Goal: Task Accomplishment & Management: Manage account settings

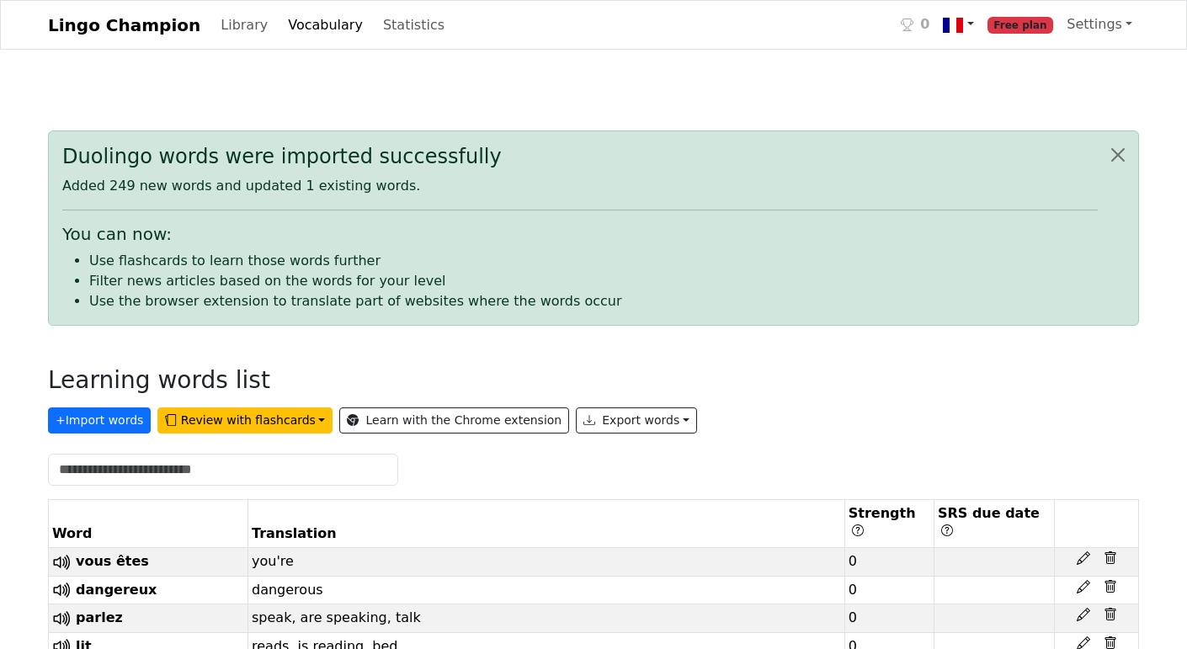
click at [980, 26] on link at bounding box center [958, 25] width 44 height 35
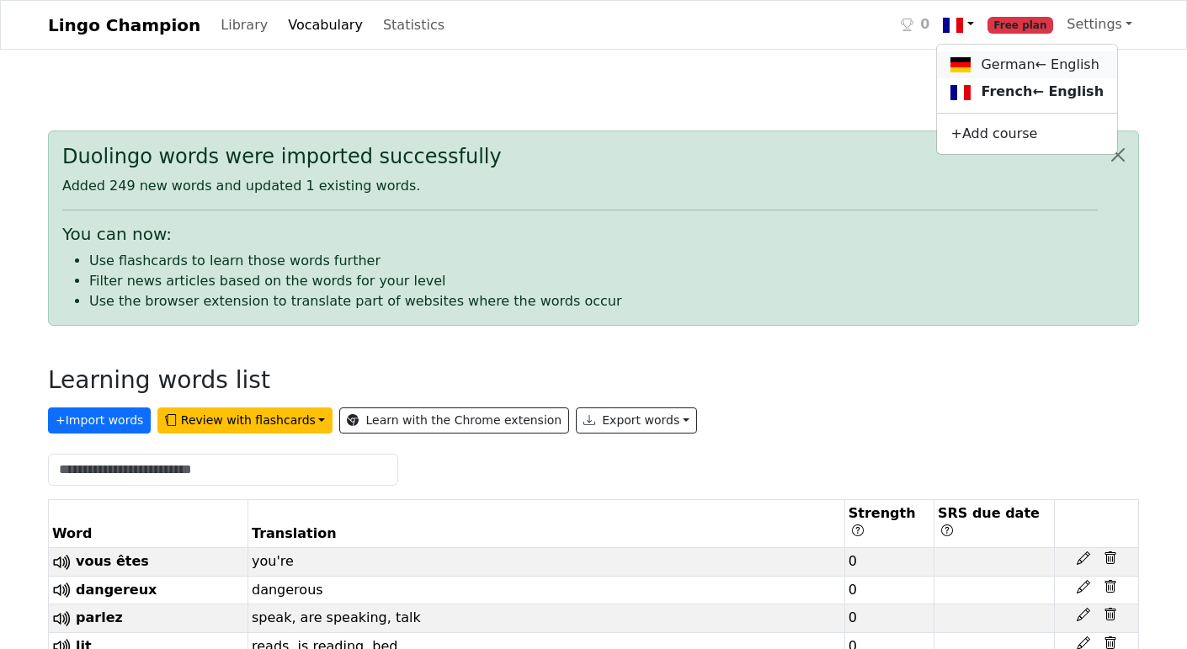
click at [999, 70] on link "German ← English" at bounding box center [1027, 65] width 180 height 28
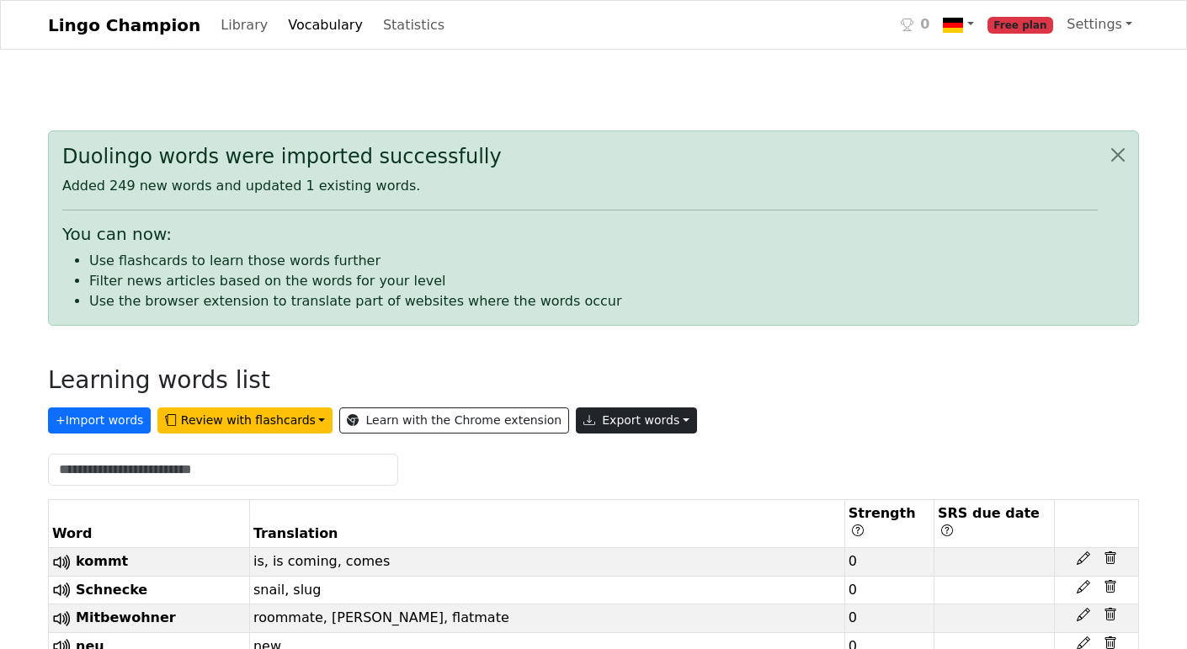
click at [582, 414] on button "Export words" at bounding box center [636, 421] width 121 height 26
click at [588, 483] on link "Tab-separated TXT file" at bounding box center [675, 483] width 197 height 27
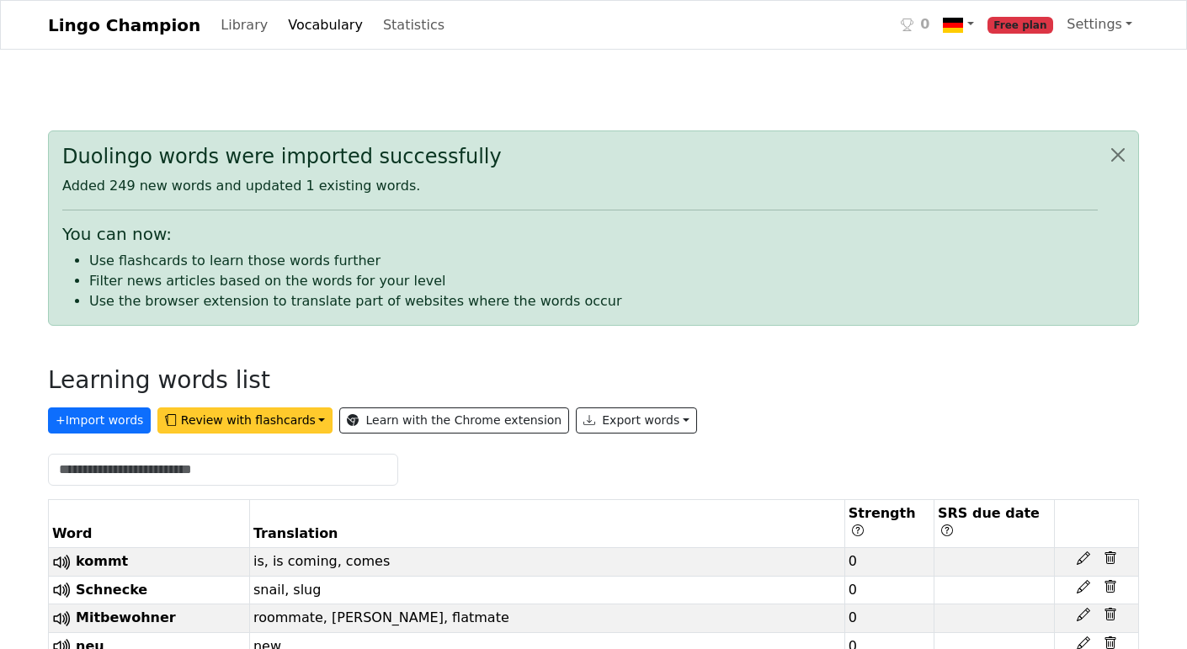
click at [270, 416] on button "Review with flashcards" at bounding box center [244, 421] width 175 height 26
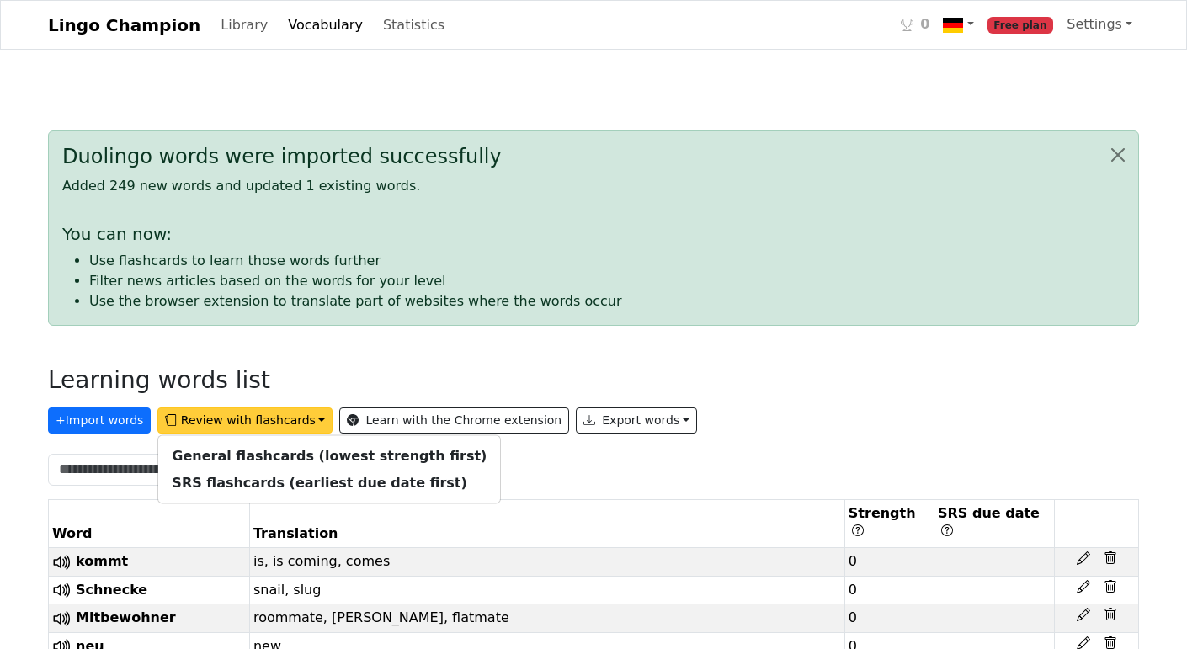
click at [270, 416] on button "Review with flashcards" at bounding box center [244, 421] width 175 height 26
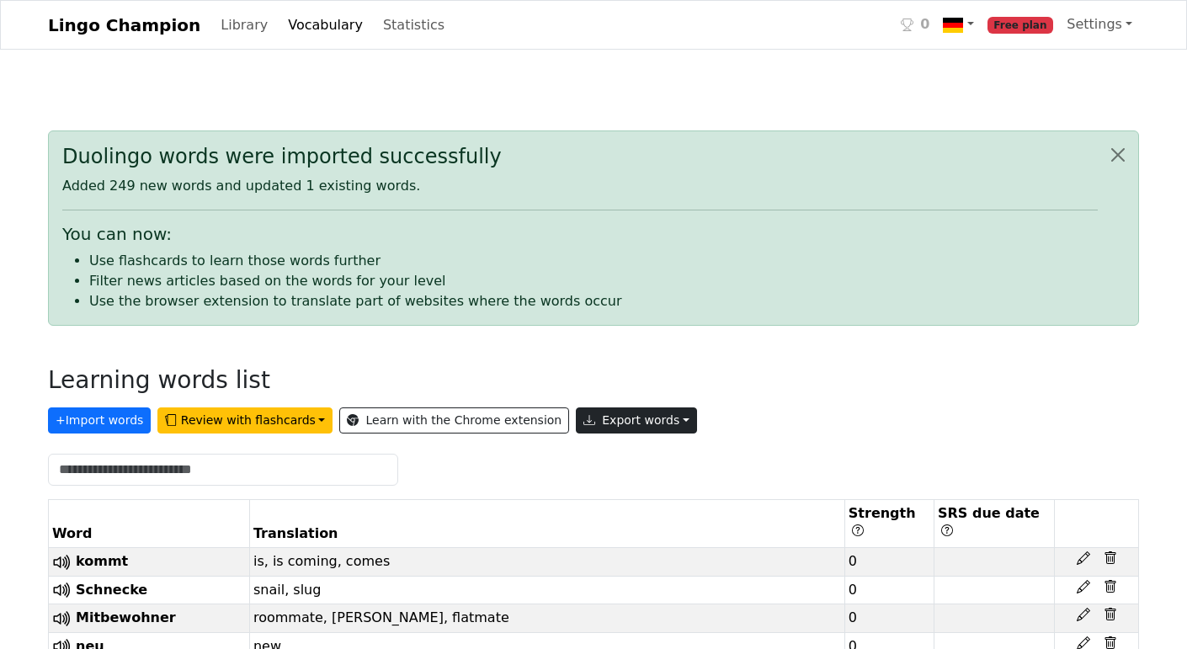
click at [620, 415] on button "Export words" at bounding box center [636, 421] width 121 height 26
click at [610, 459] on link "Copy to clipboard" at bounding box center [675, 456] width 197 height 27
click at [607, 417] on button "Export words" at bounding box center [636, 421] width 121 height 26
click at [592, 449] on link "Copy to clipboard" at bounding box center [675, 456] width 197 height 27
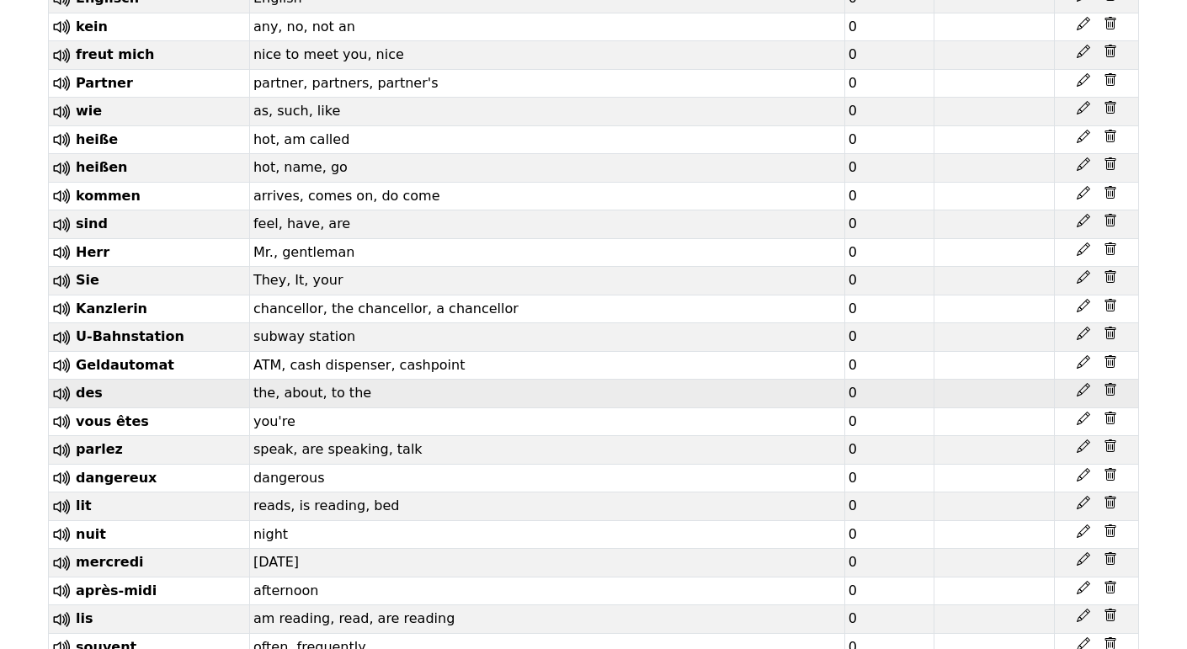
scroll to position [8042, 0]
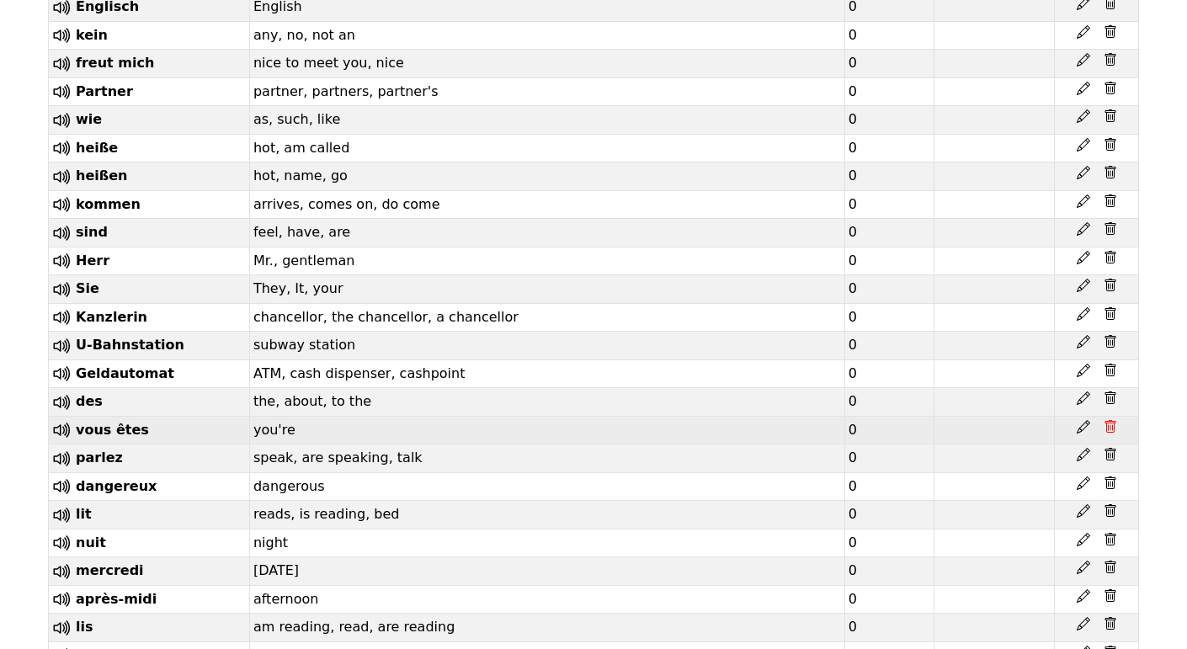
click at [1105, 420] on icon at bounding box center [1110, 426] width 13 height 13
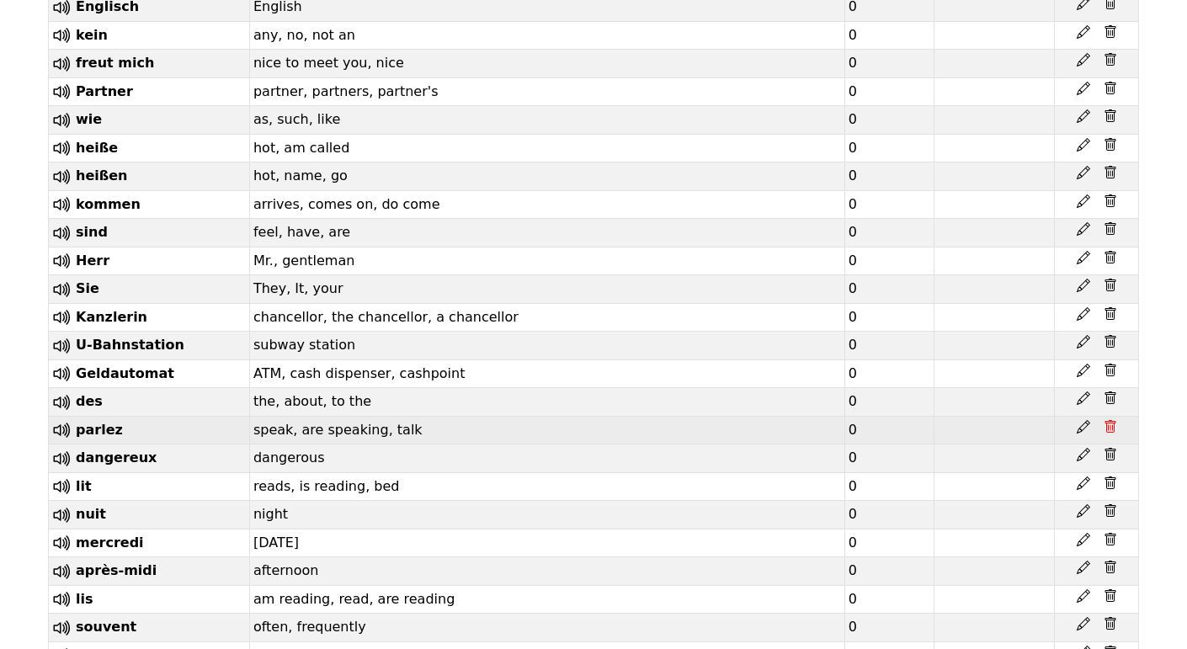
click at [1105, 420] on icon at bounding box center [1110, 426] width 13 height 13
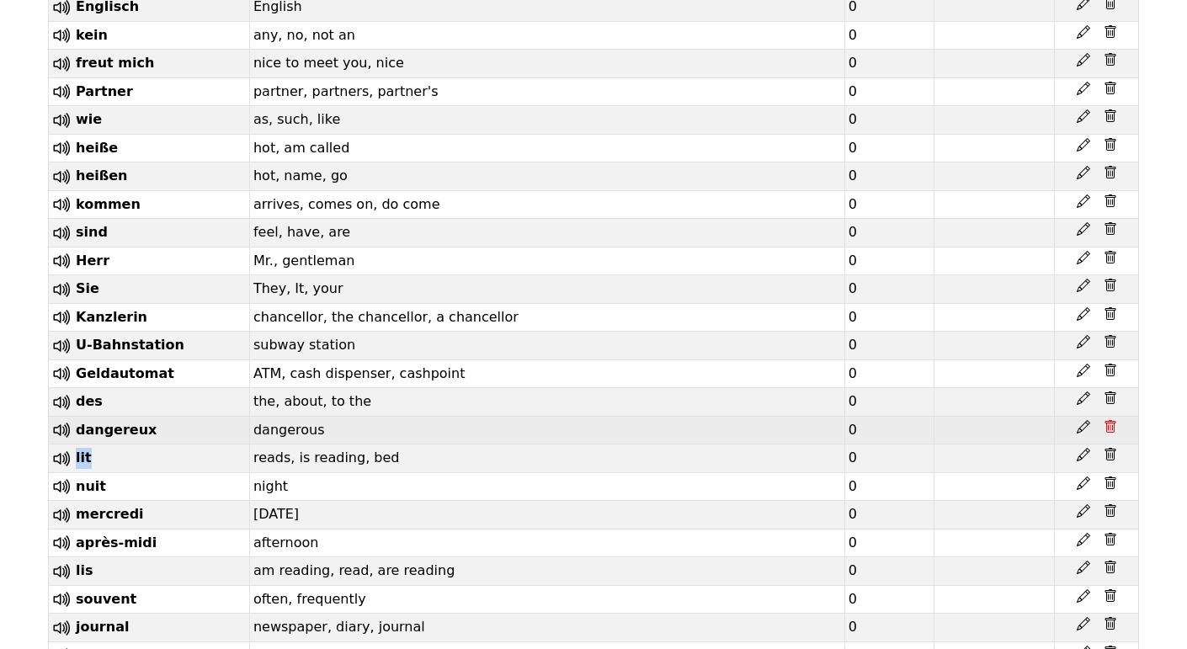
click at [1105, 420] on icon at bounding box center [1110, 426] width 13 height 13
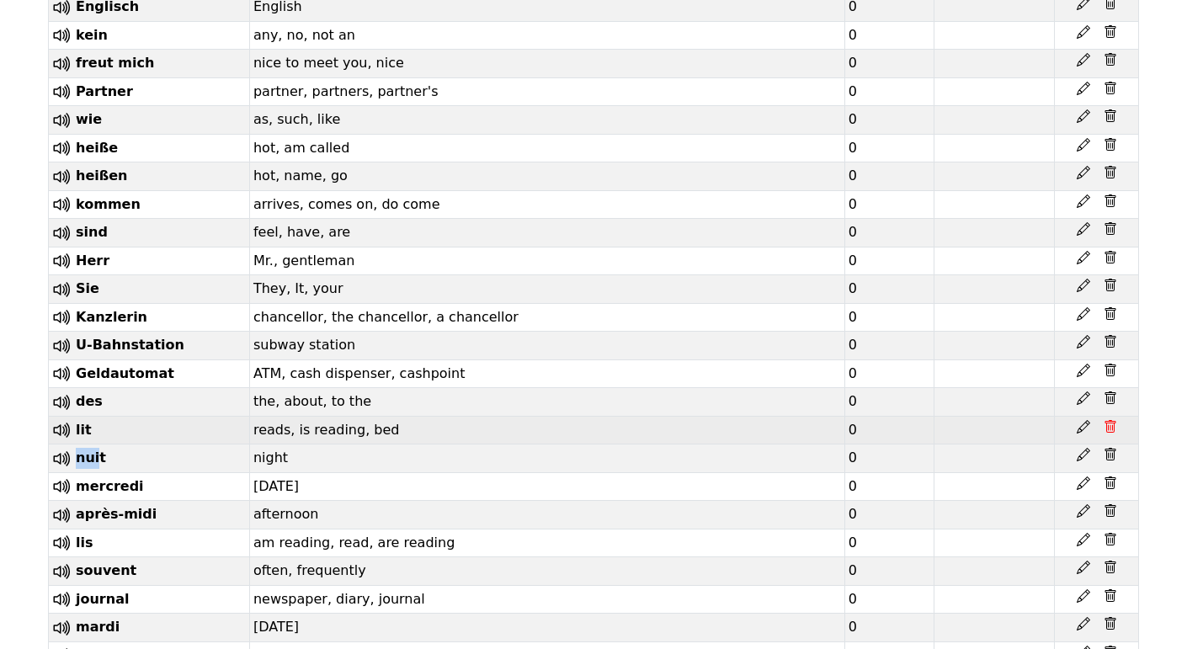
click at [1105, 420] on icon at bounding box center [1110, 426] width 13 height 13
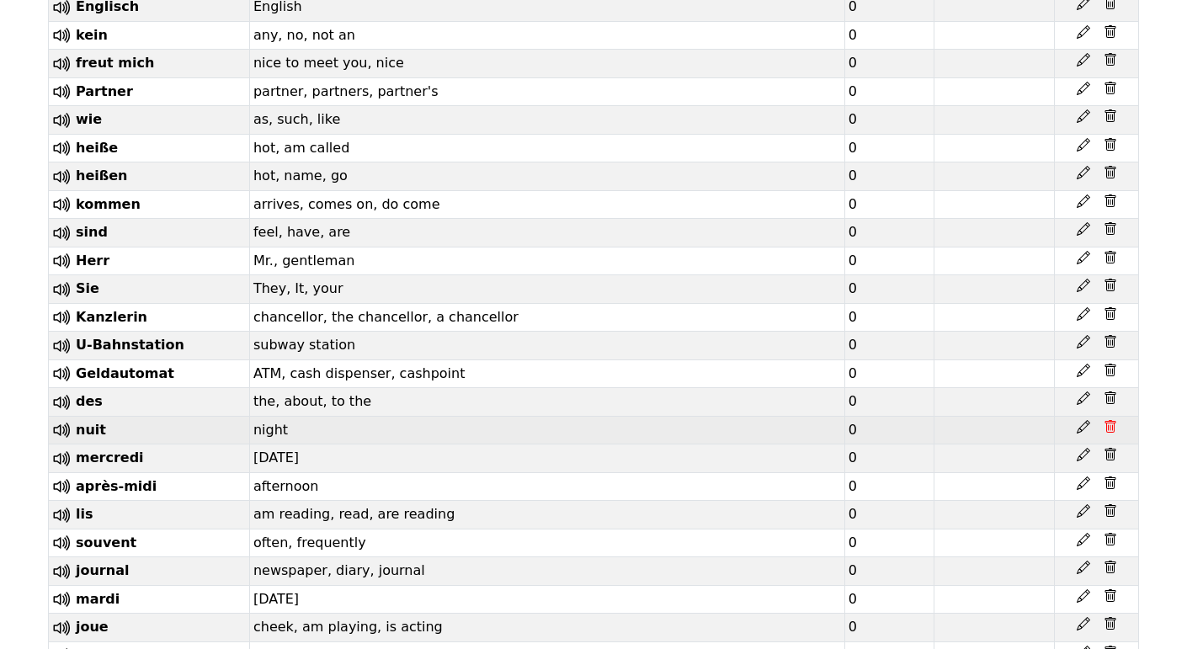
click at [1105, 420] on icon at bounding box center [1110, 426] width 13 height 13
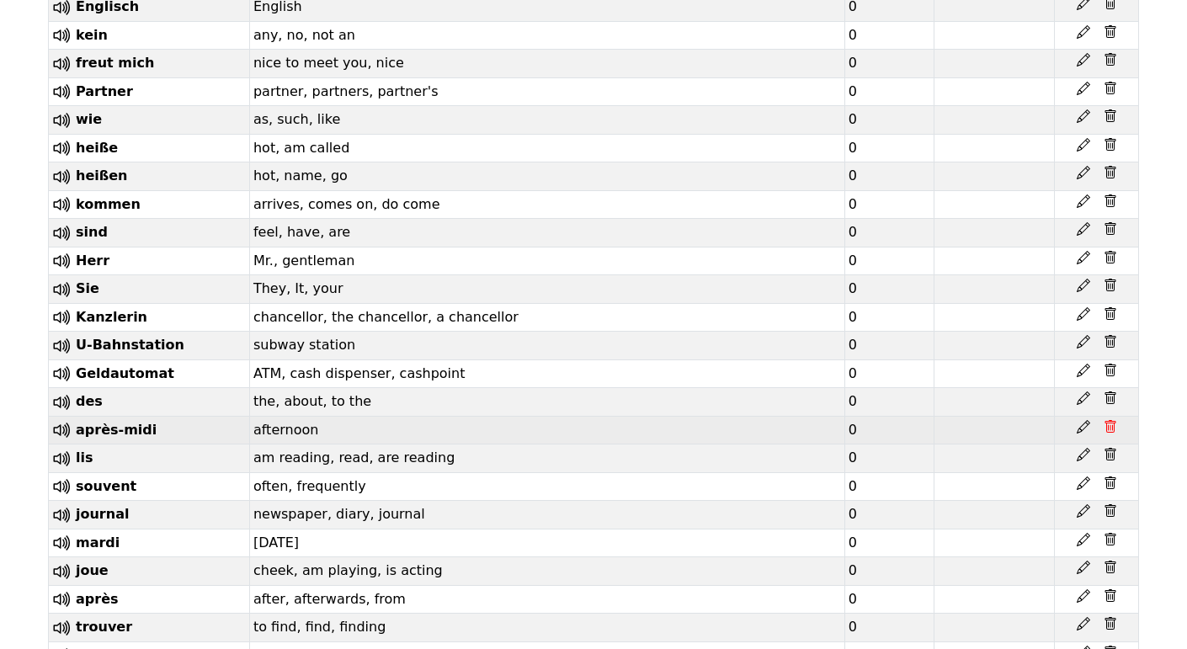
click at [1105, 420] on icon at bounding box center [1110, 426] width 13 height 13
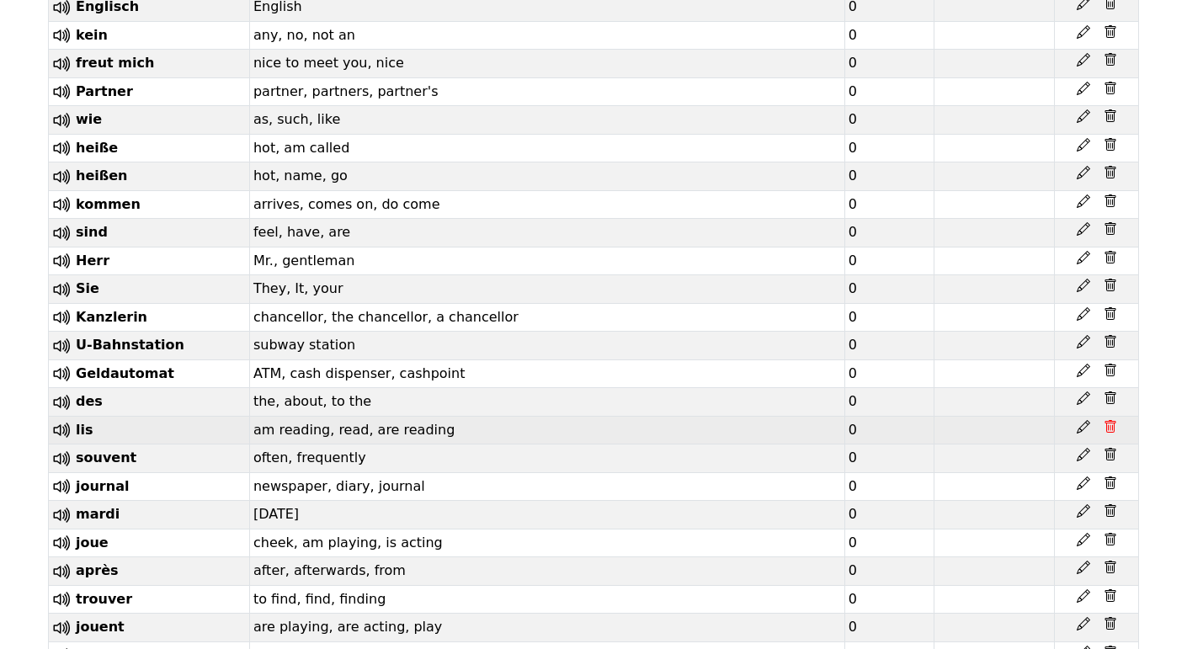
click at [1105, 420] on icon at bounding box center [1110, 426] width 13 height 13
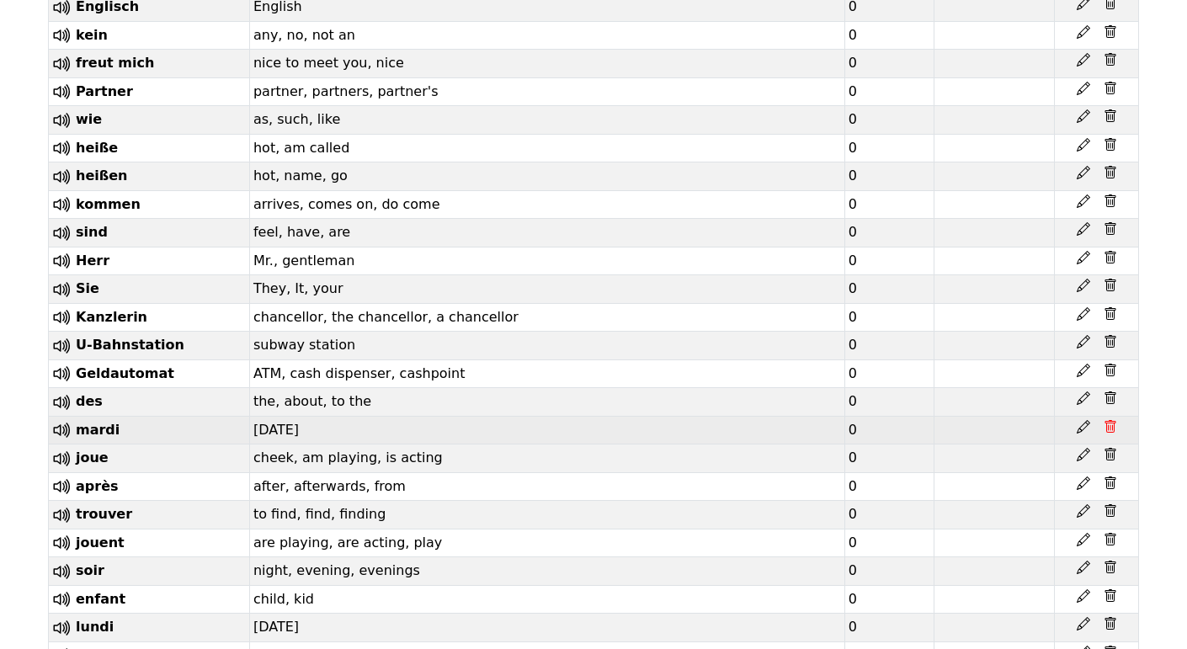
click at [1105, 420] on icon at bounding box center [1110, 426] width 13 height 13
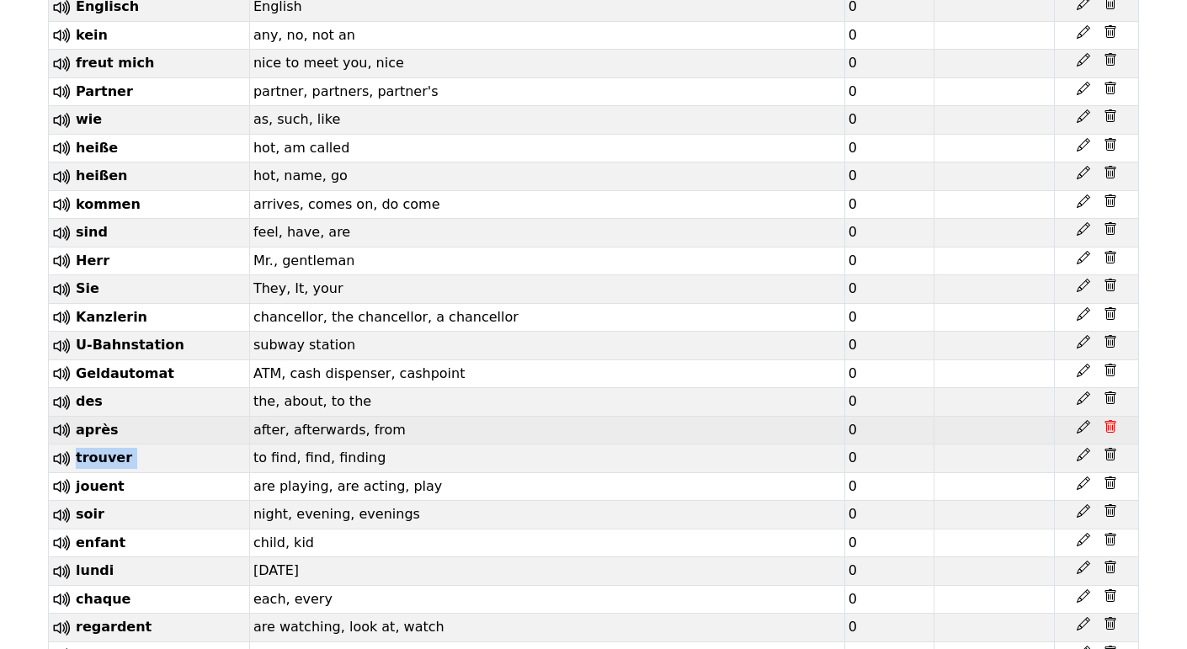
click at [1105, 420] on icon at bounding box center [1110, 426] width 13 height 13
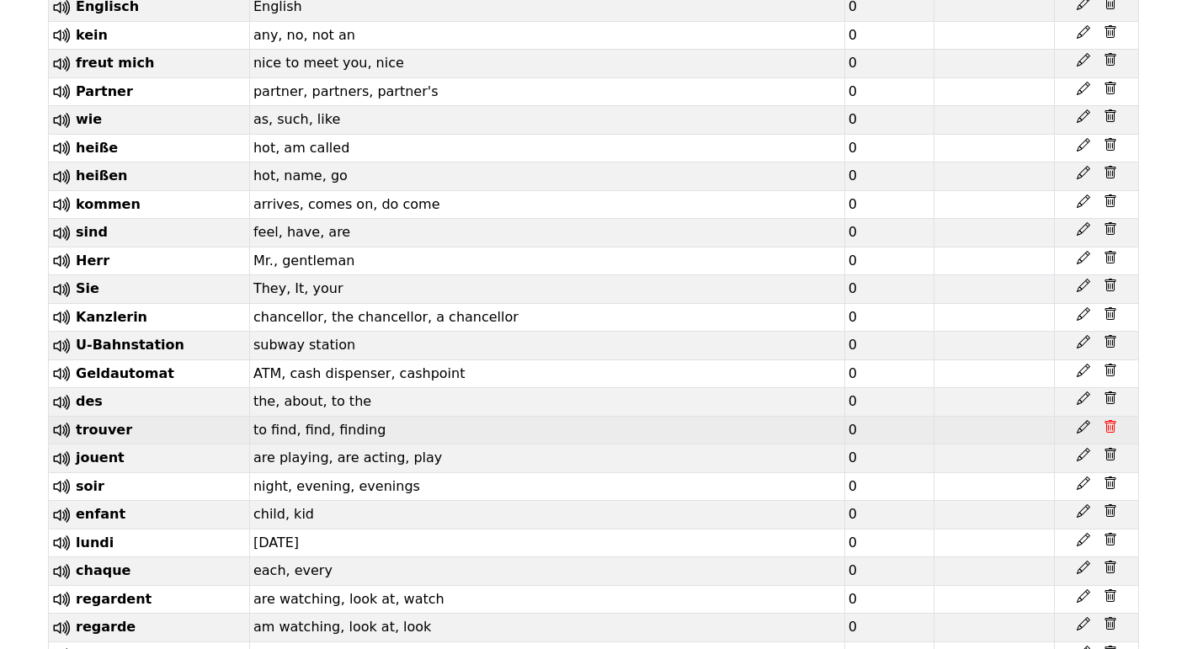
click at [1105, 420] on icon at bounding box center [1110, 426] width 13 height 13
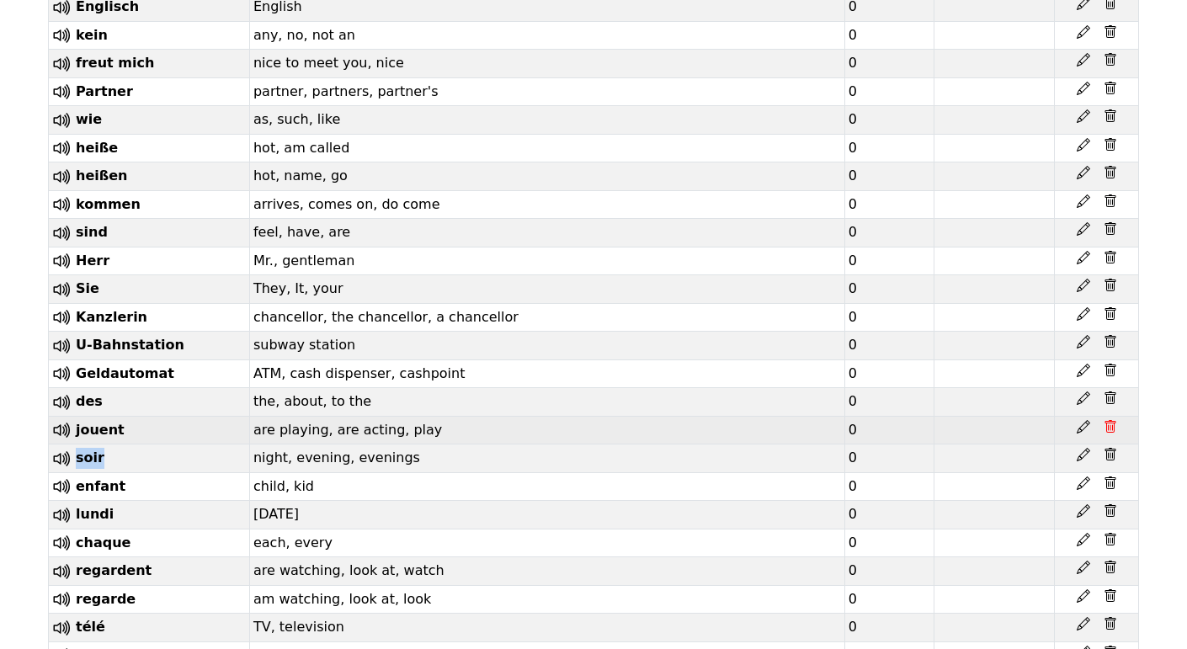
click at [1105, 420] on icon at bounding box center [1110, 426] width 13 height 13
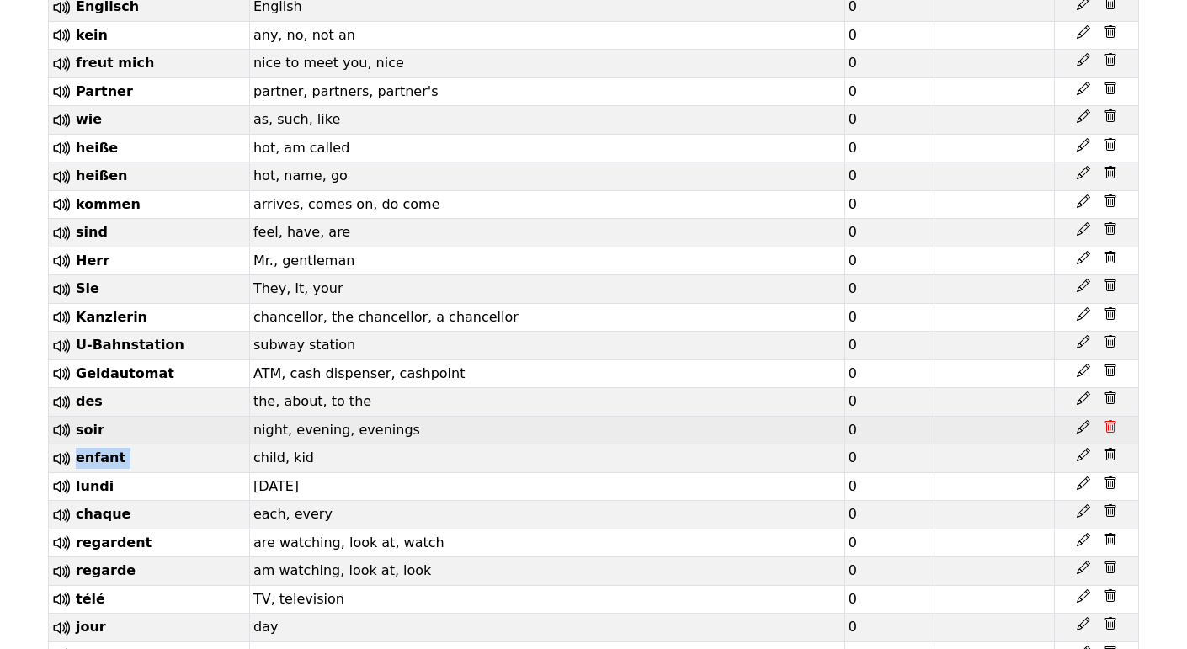
click at [1105, 420] on icon at bounding box center [1110, 426] width 13 height 13
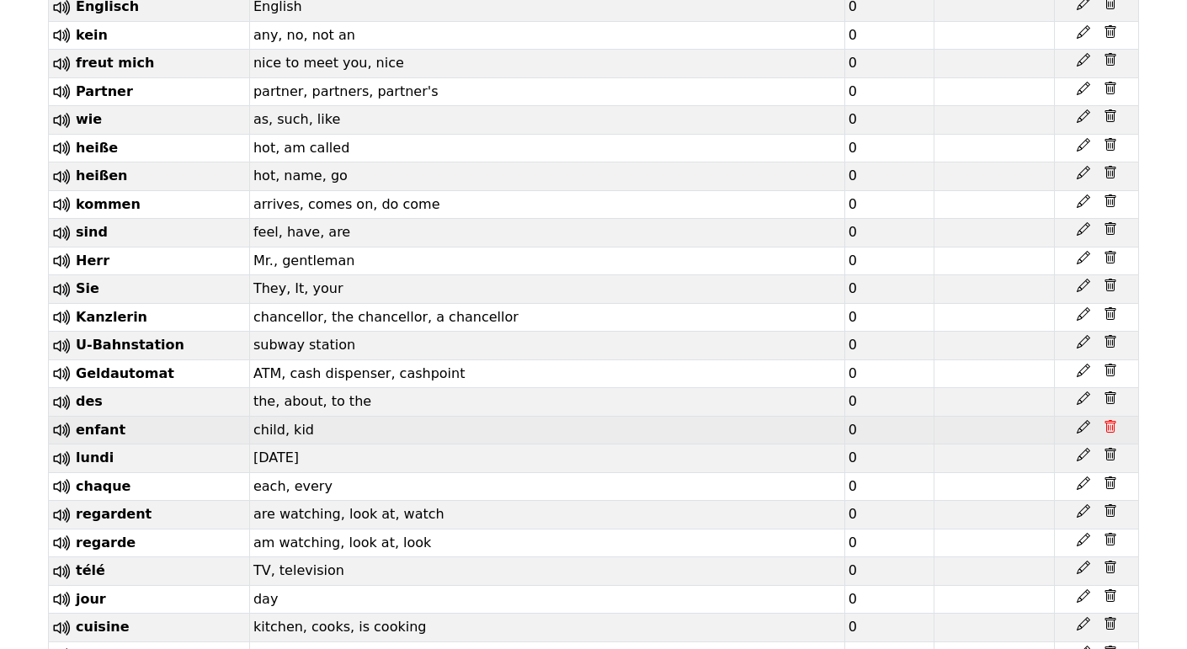
click at [1105, 420] on icon at bounding box center [1110, 426] width 13 height 13
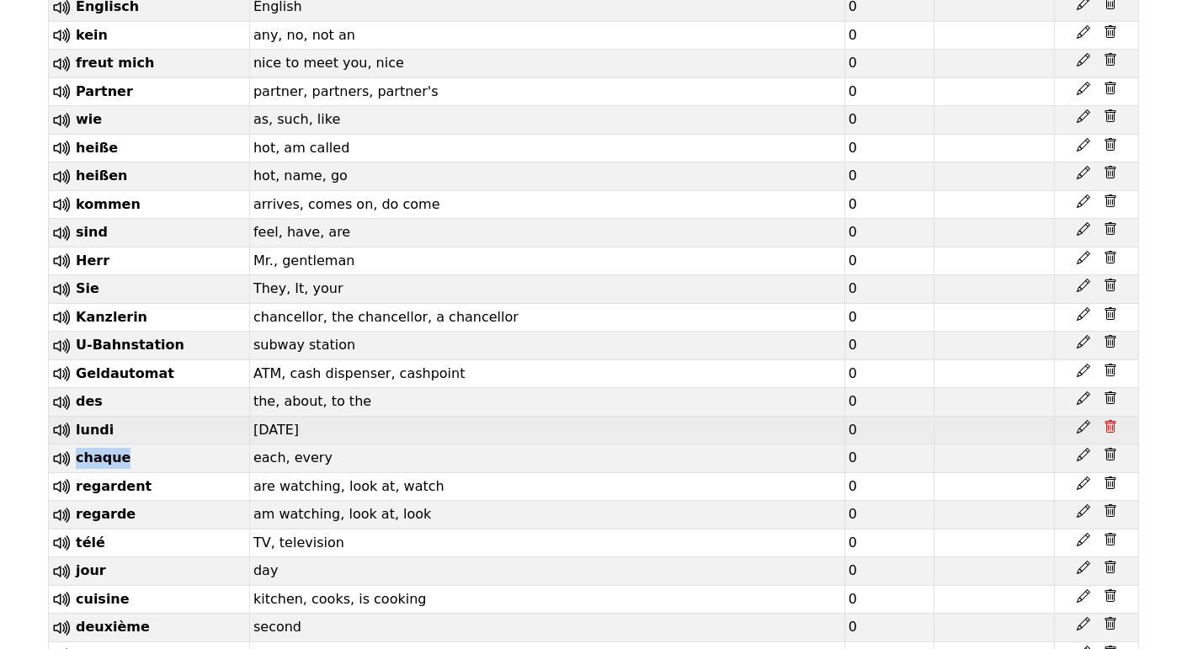
click at [1105, 420] on icon at bounding box center [1110, 426] width 13 height 13
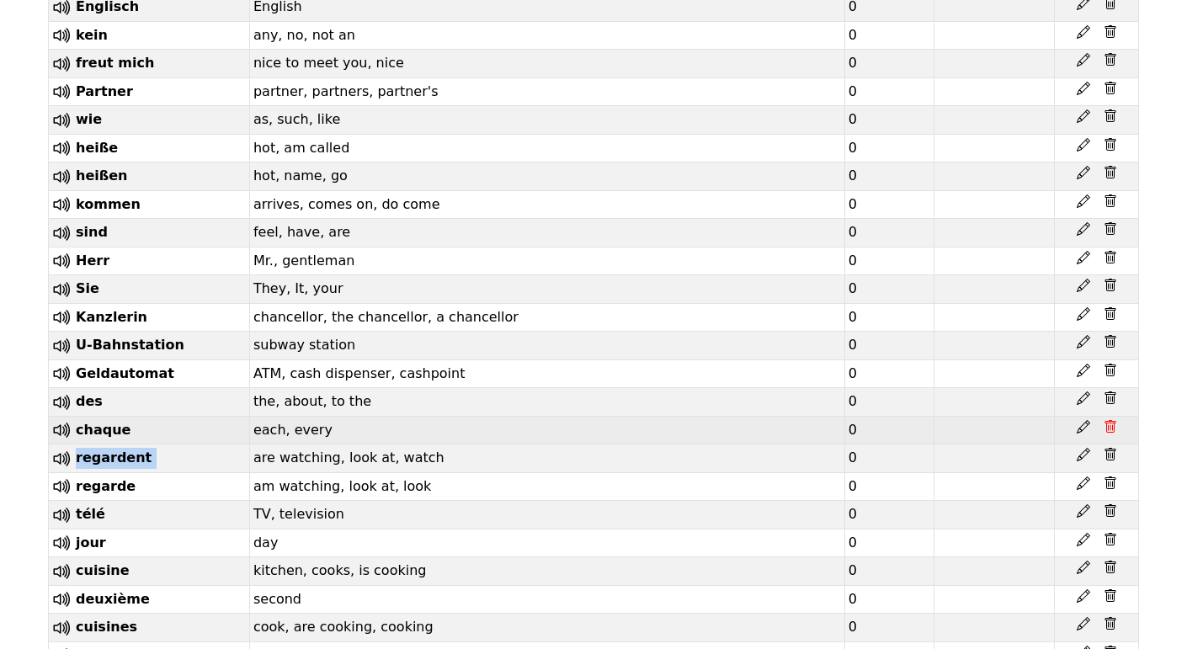
click at [1105, 420] on icon at bounding box center [1110, 426] width 13 height 13
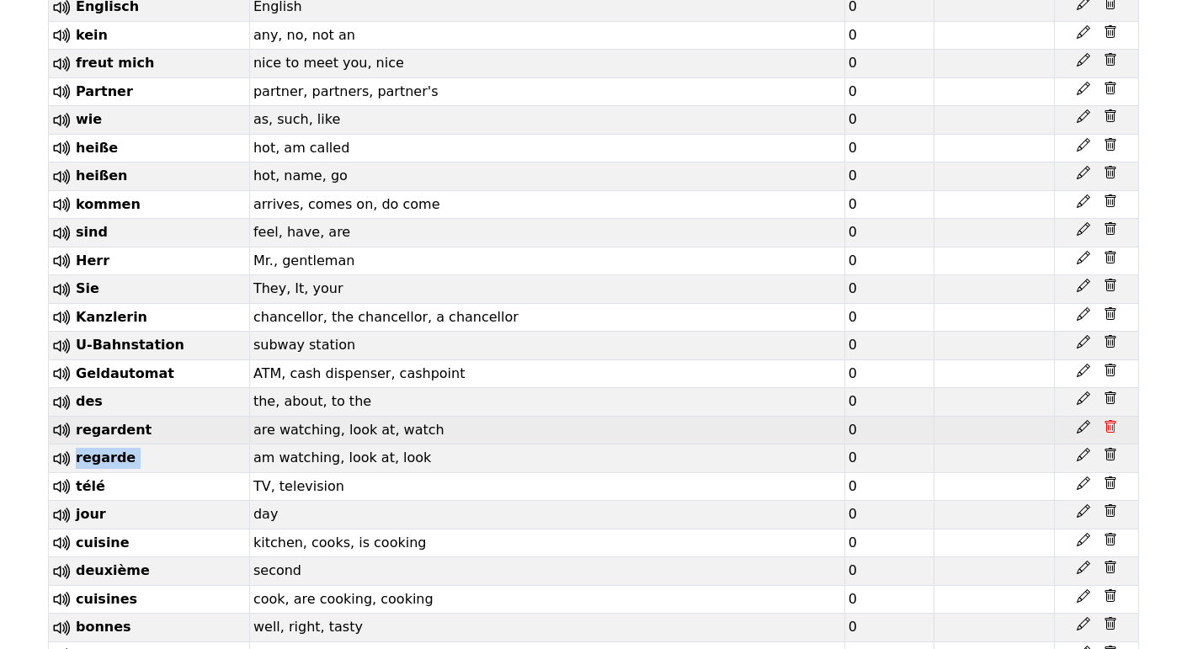
click at [1105, 420] on icon at bounding box center [1110, 426] width 13 height 13
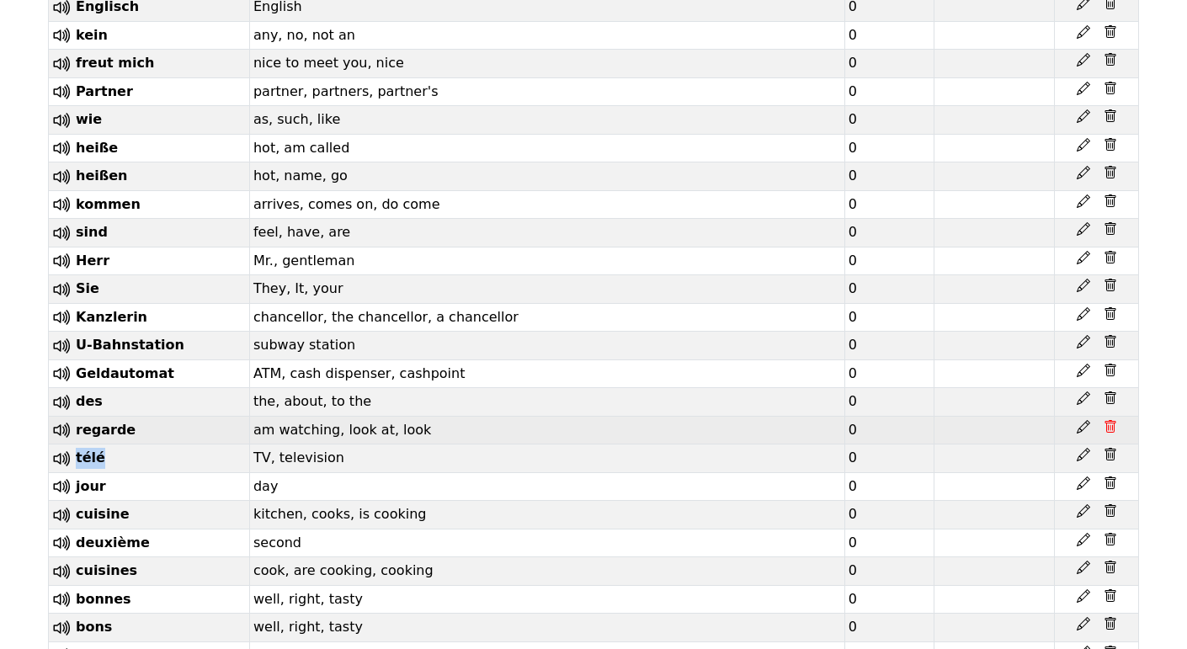
click at [1105, 420] on icon at bounding box center [1110, 426] width 13 height 13
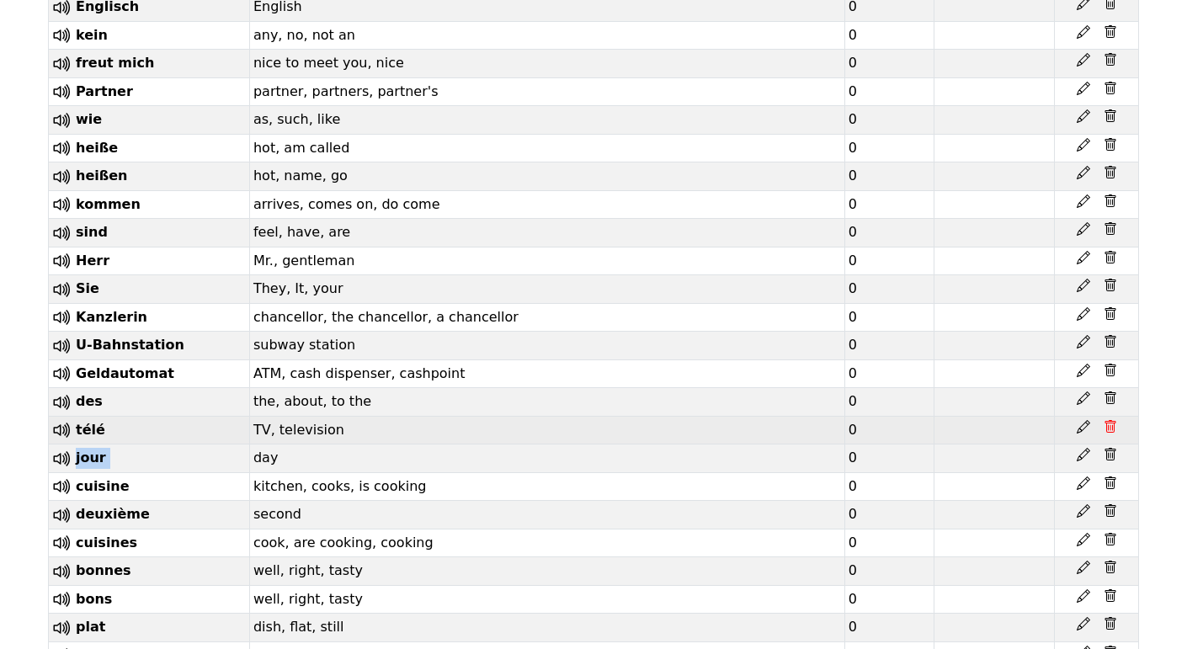
click at [1105, 420] on icon at bounding box center [1110, 426] width 13 height 13
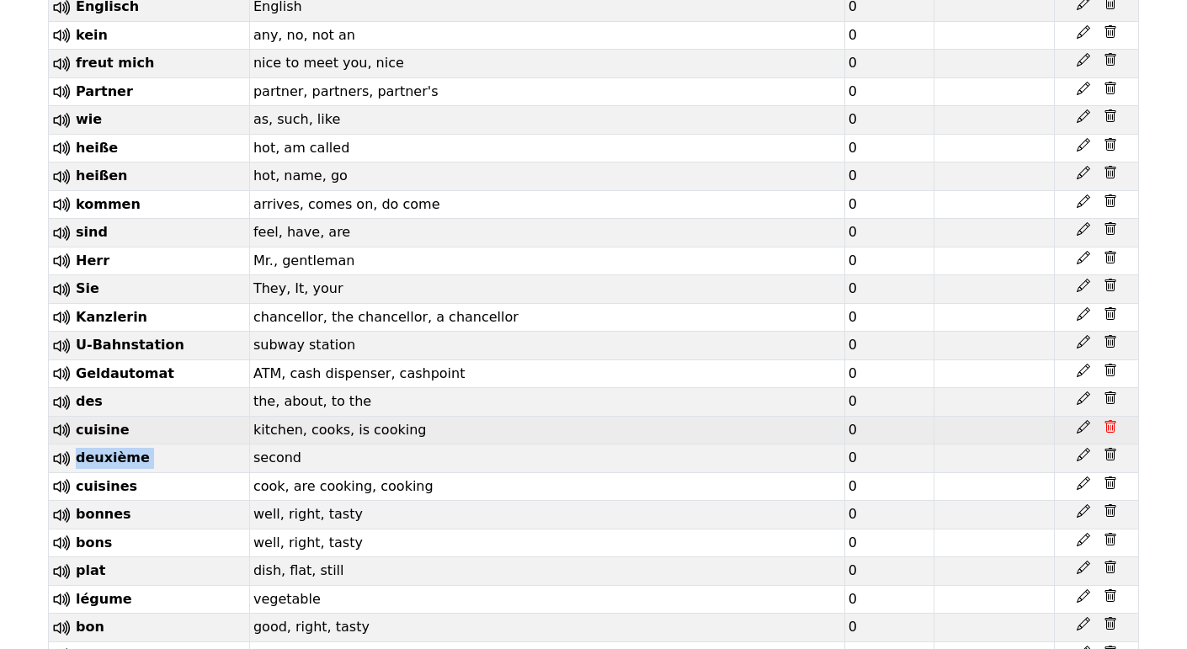
click at [1105, 420] on icon at bounding box center [1110, 426] width 13 height 13
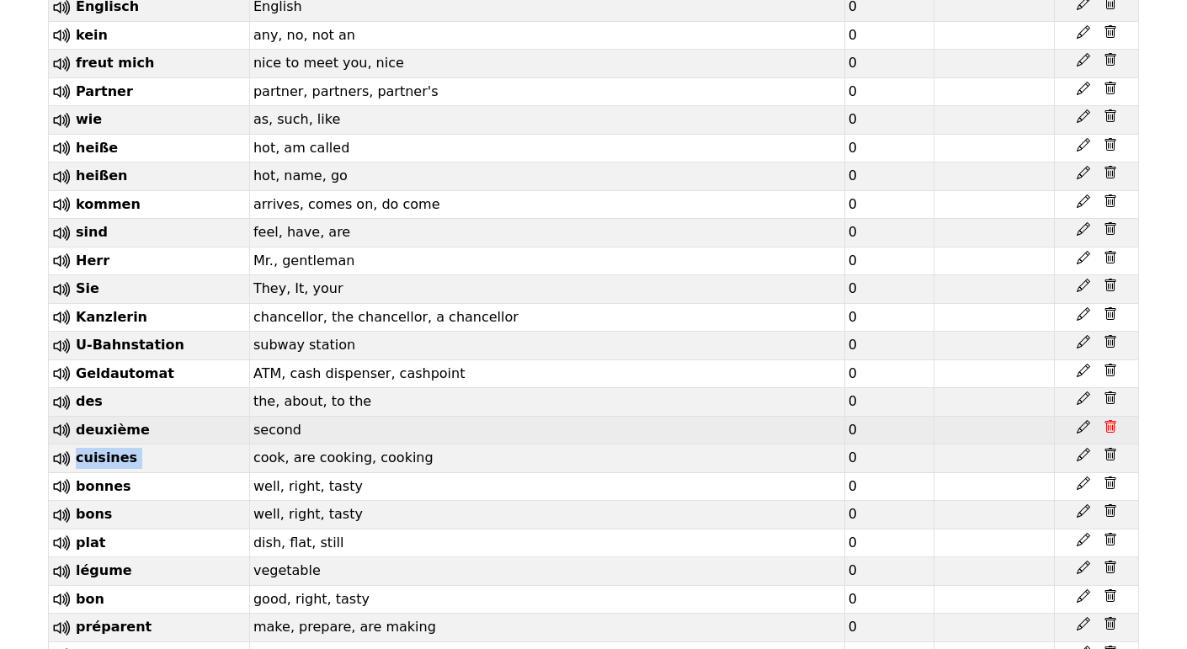
click at [1105, 420] on icon at bounding box center [1110, 426] width 13 height 13
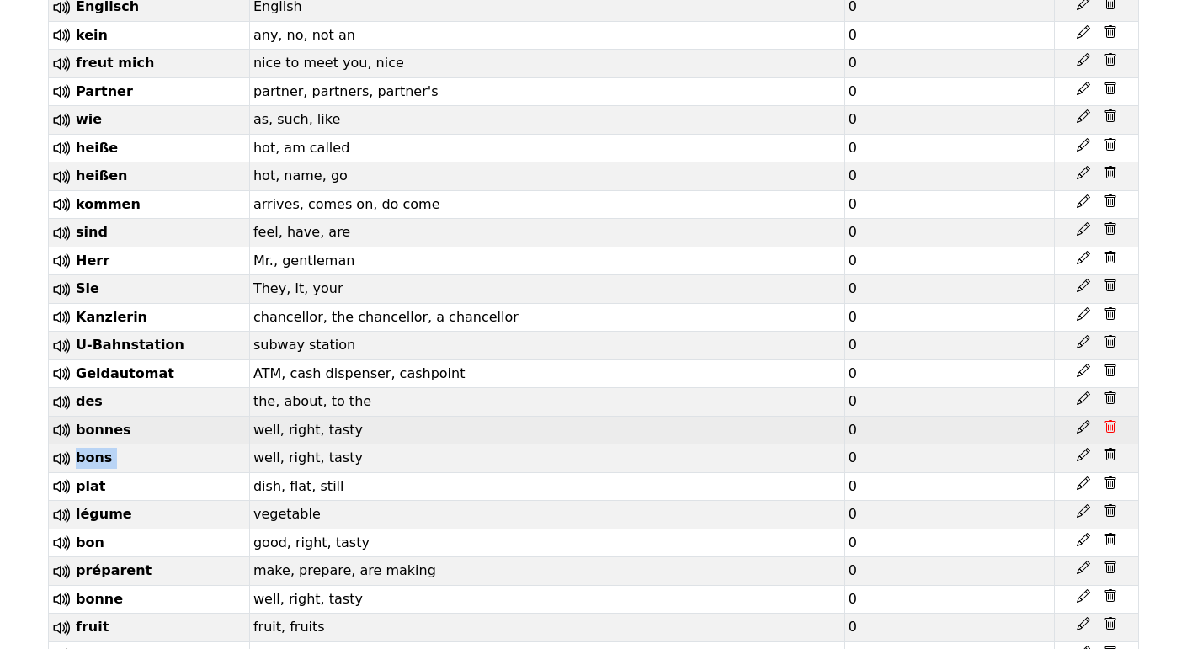
click at [1105, 420] on icon at bounding box center [1110, 426] width 13 height 13
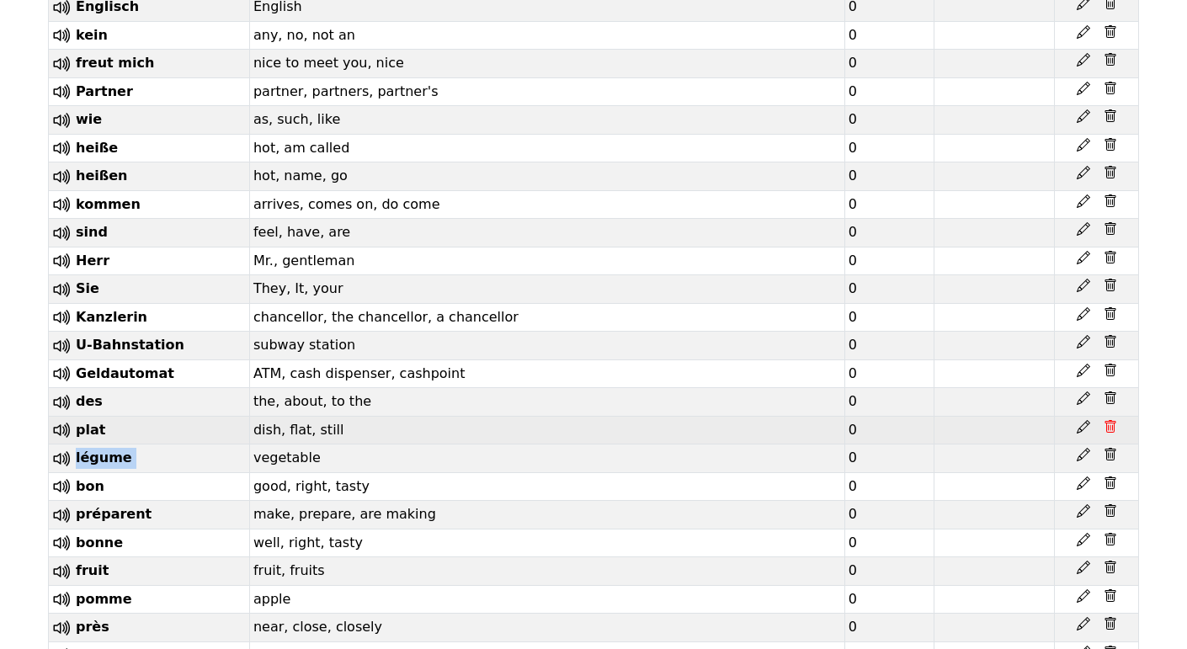
click at [1105, 420] on icon at bounding box center [1110, 426] width 13 height 13
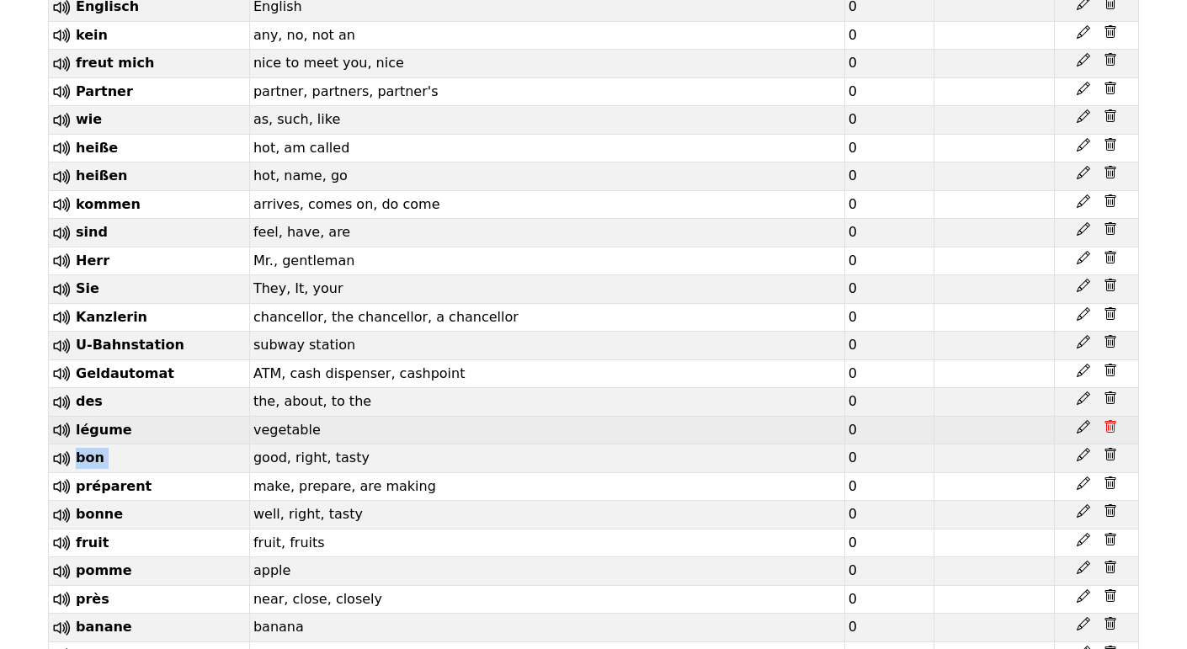
click at [1105, 420] on icon at bounding box center [1110, 426] width 13 height 13
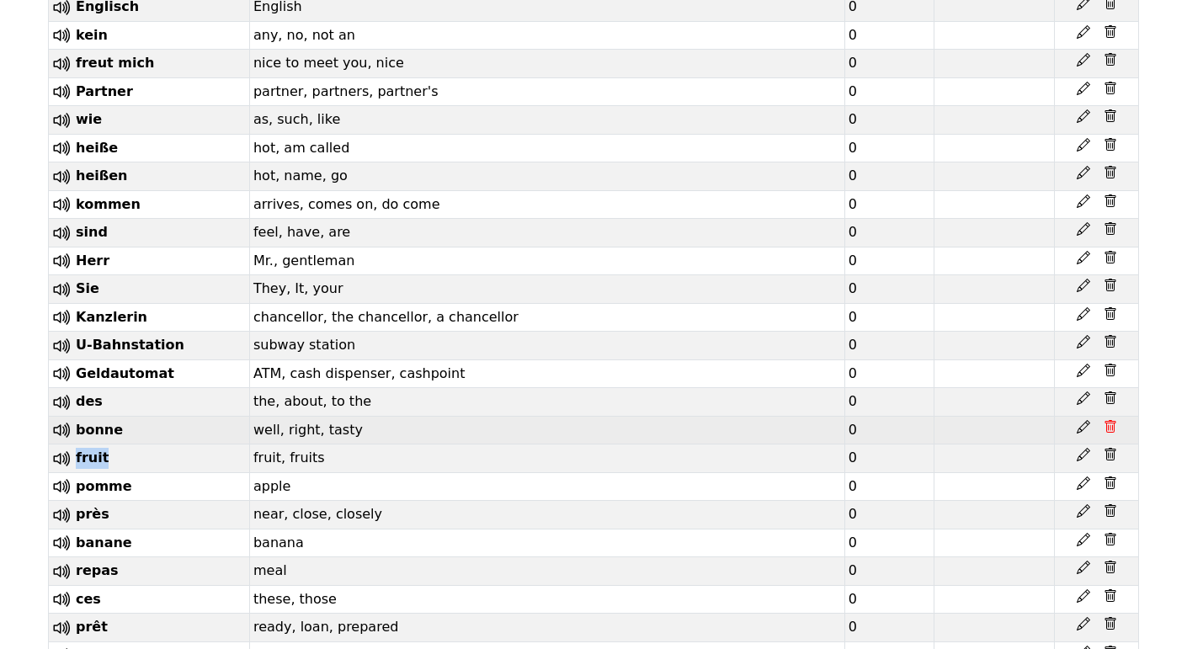
click at [1105, 420] on icon at bounding box center [1110, 426] width 13 height 13
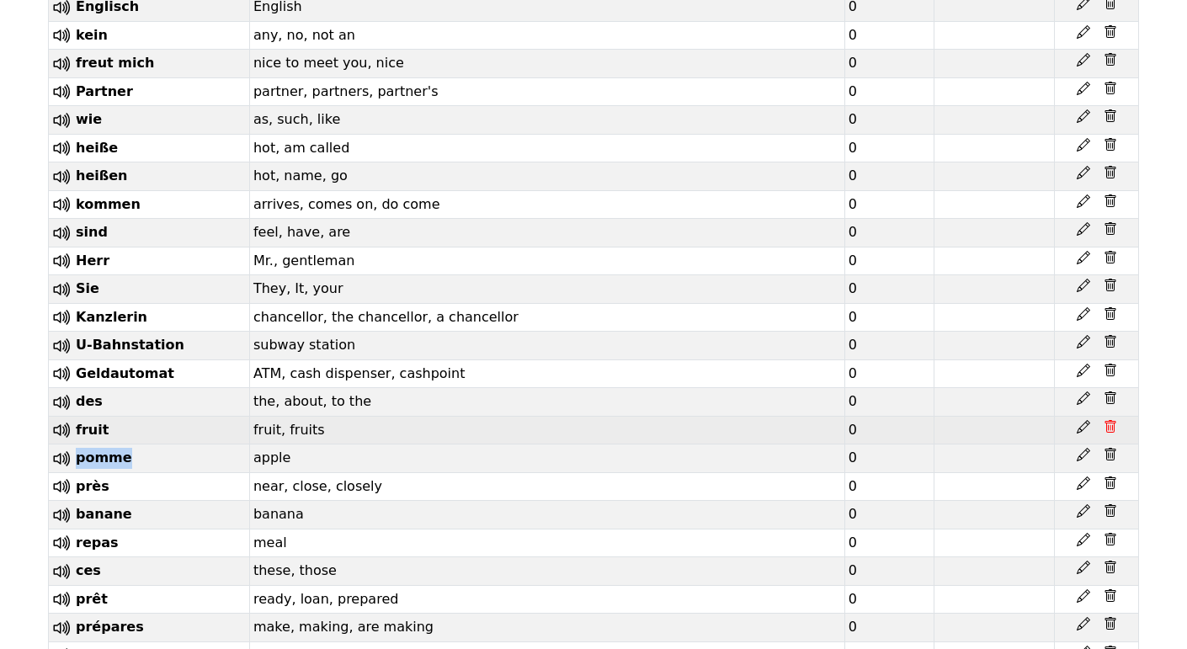
click at [1105, 420] on icon at bounding box center [1110, 426] width 13 height 13
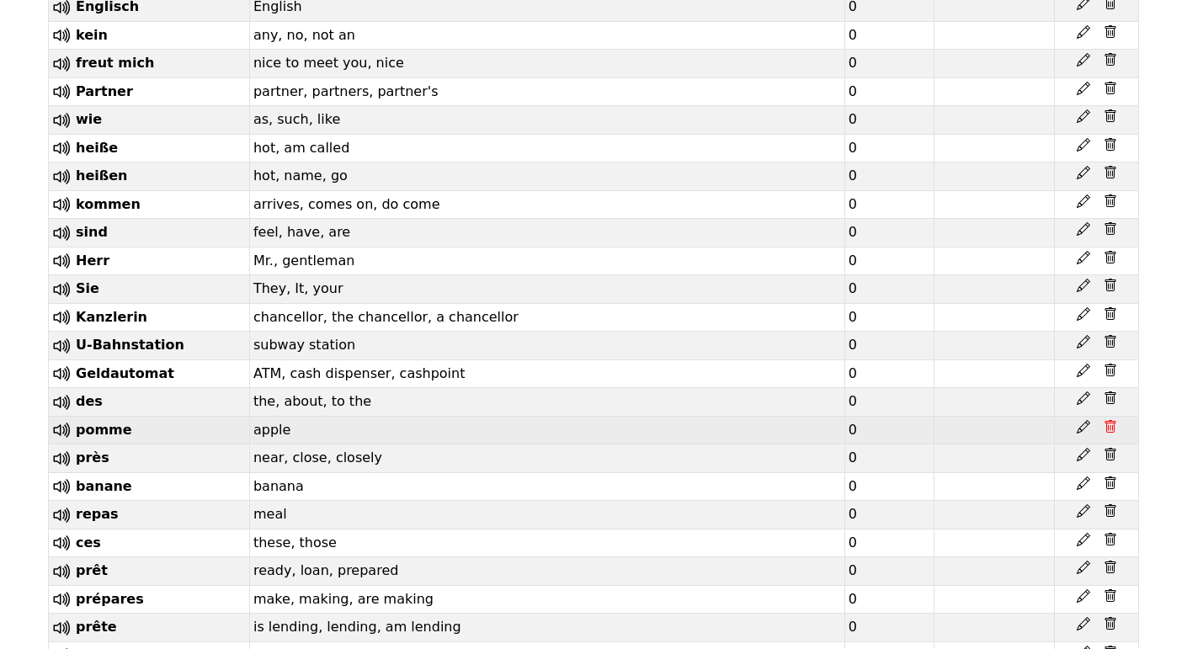
click at [1105, 420] on icon at bounding box center [1110, 426] width 13 height 13
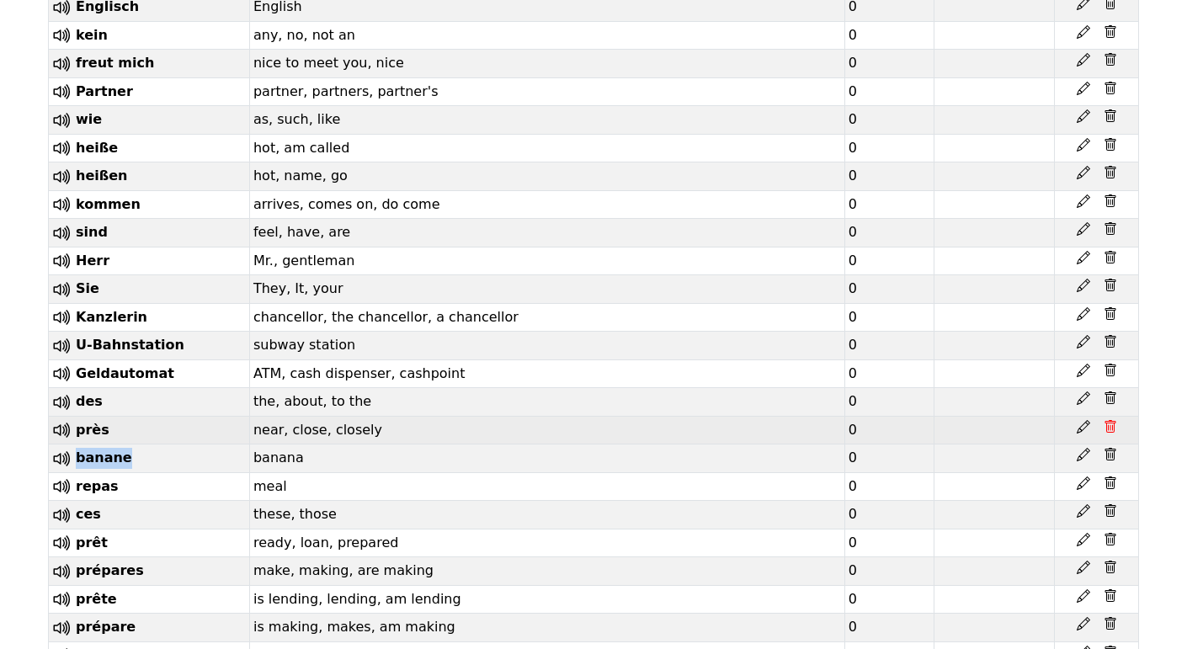
click at [1105, 420] on icon at bounding box center [1110, 426] width 13 height 13
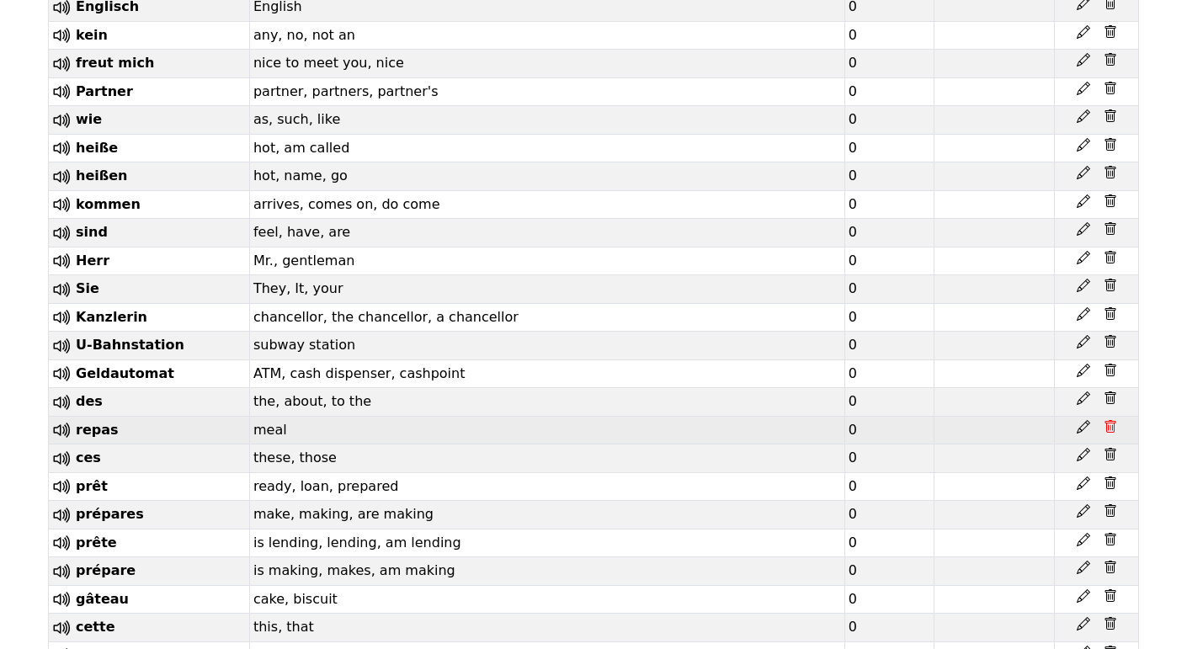
click at [1105, 420] on icon at bounding box center [1110, 426] width 13 height 13
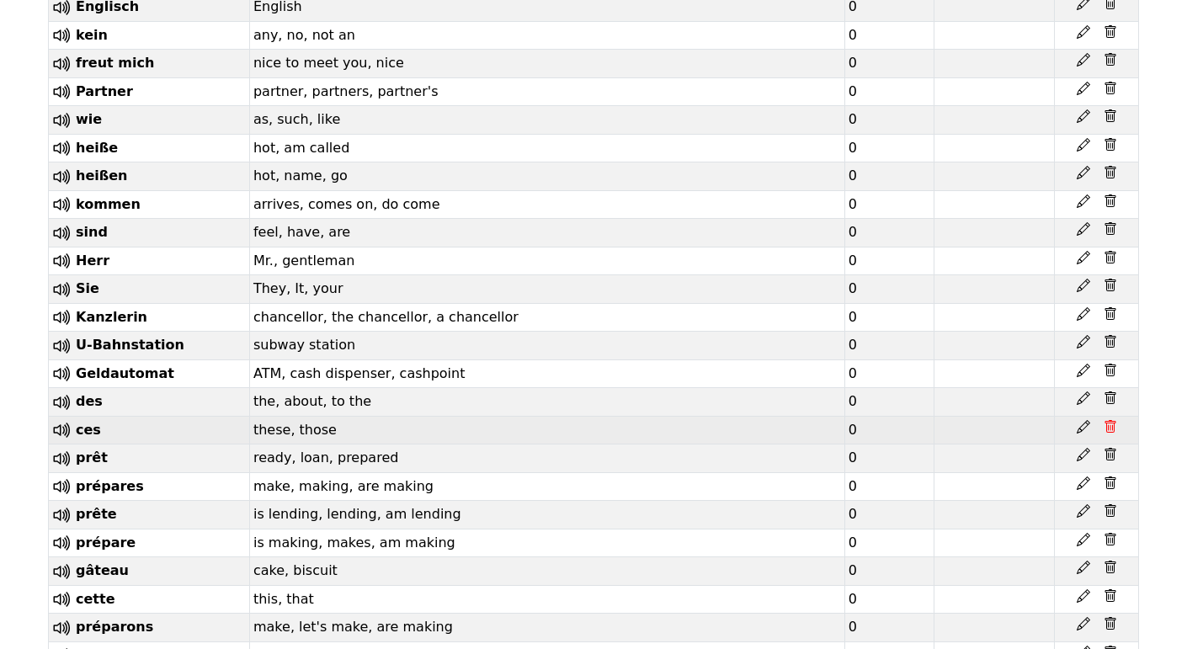
click at [1105, 420] on icon at bounding box center [1110, 426] width 13 height 13
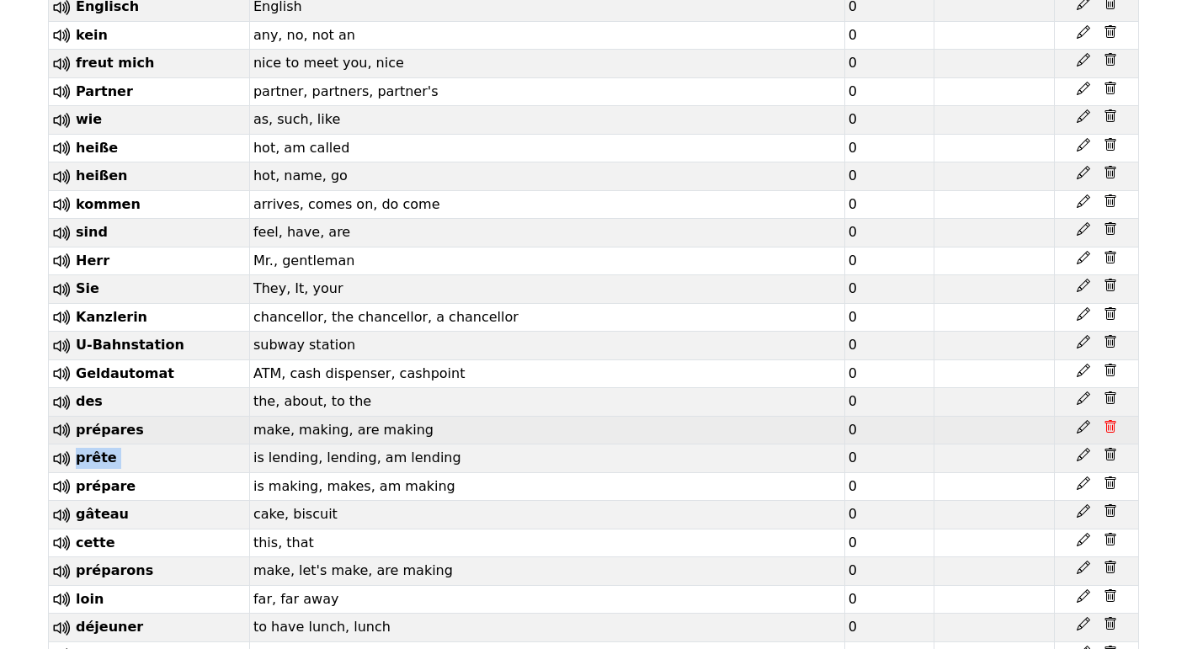
click at [1105, 420] on icon at bounding box center [1110, 426] width 13 height 13
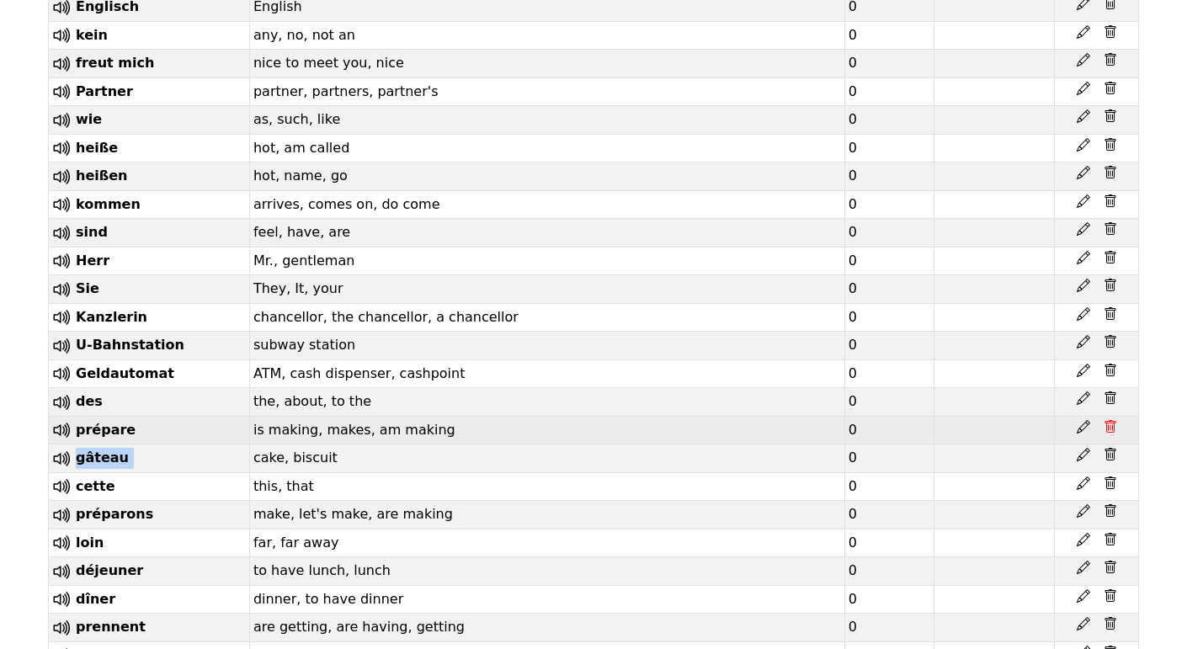
click at [1105, 420] on icon at bounding box center [1110, 426] width 13 height 13
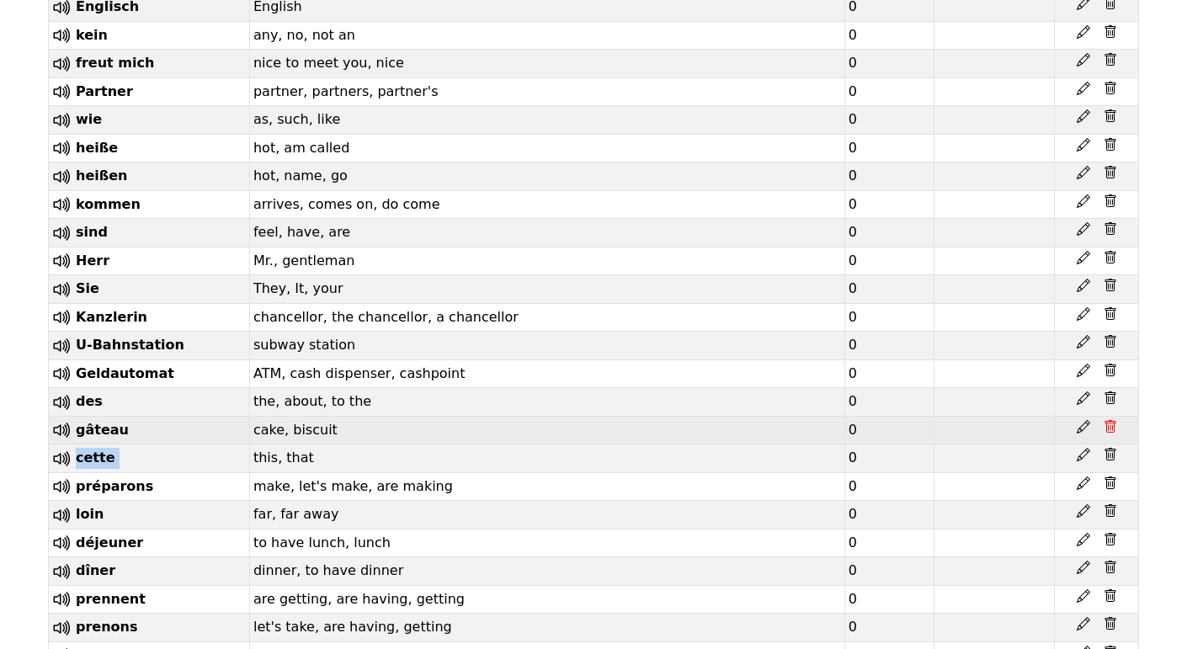
click at [1105, 420] on icon at bounding box center [1110, 426] width 13 height 13
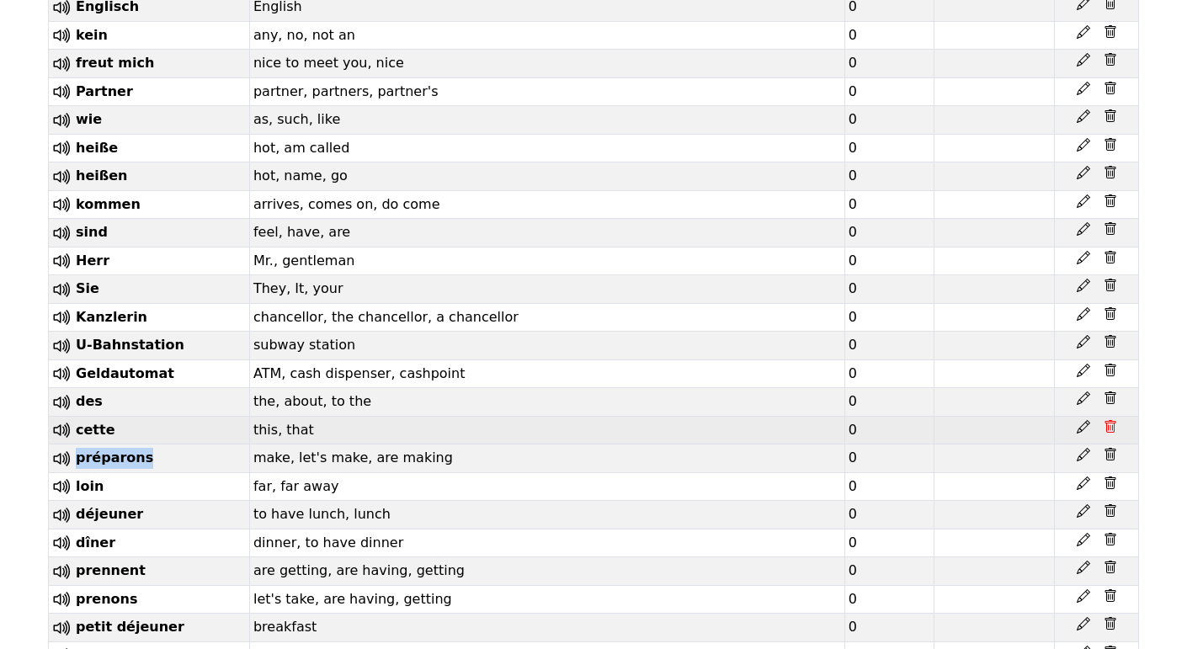
click at [1105, 420] on icon at bounding box center [1110, 426] width 13 height 13
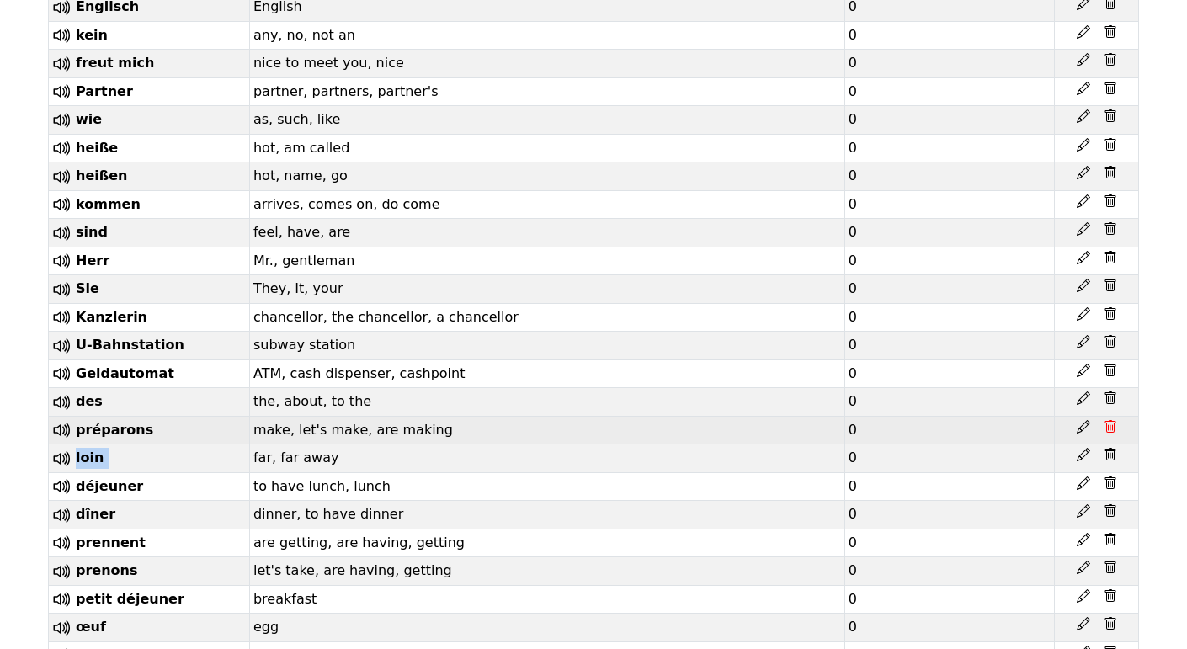
click at [1105, 420] on icon at bounding box center [1110, 426] width 13 height 13
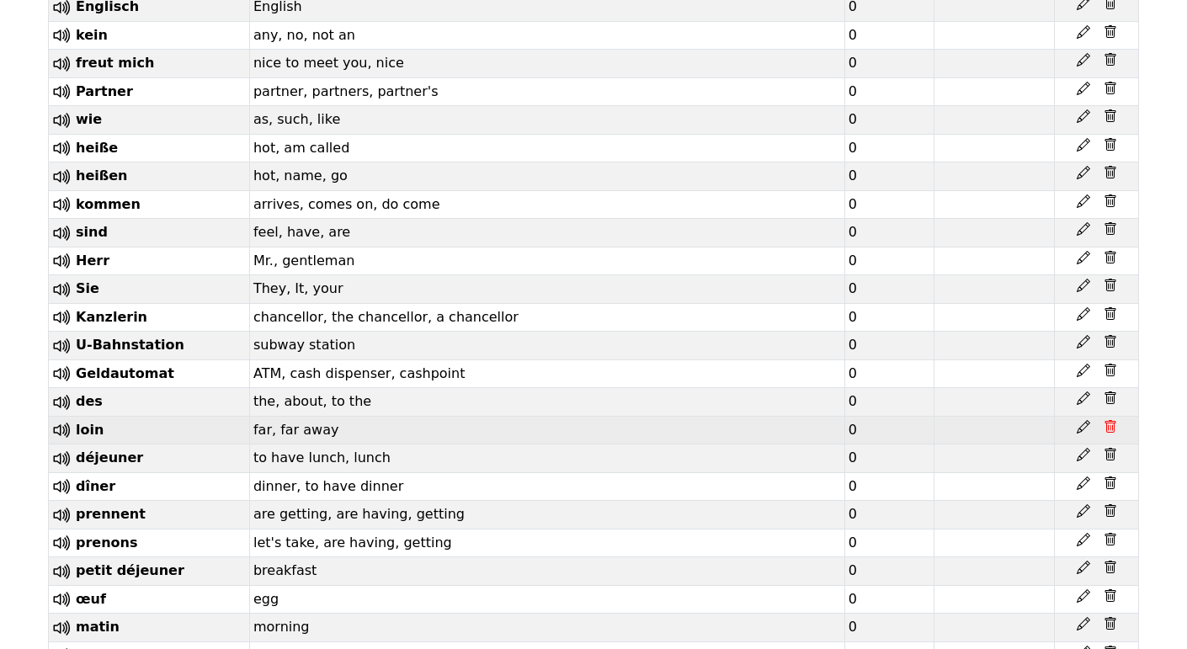
click at [1105, 420] on icon at bounding box center [1110, 426] width 13 height 13
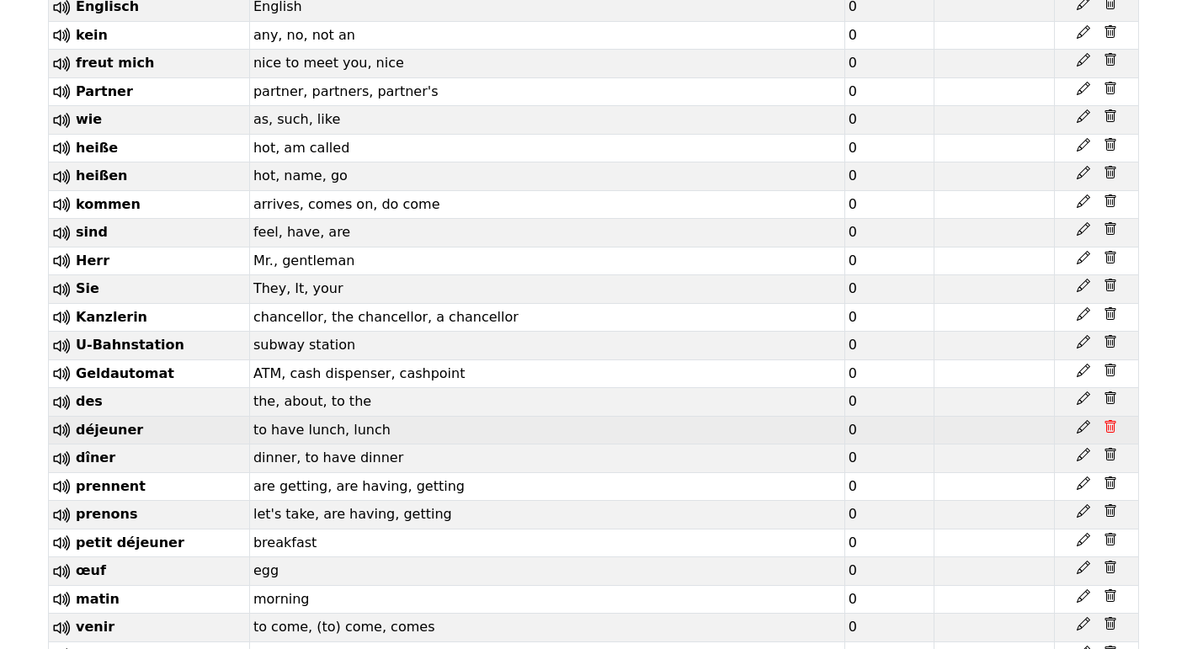
click at [1105, 420] on icon at bounding box center [1110, 426] width 13 height 13
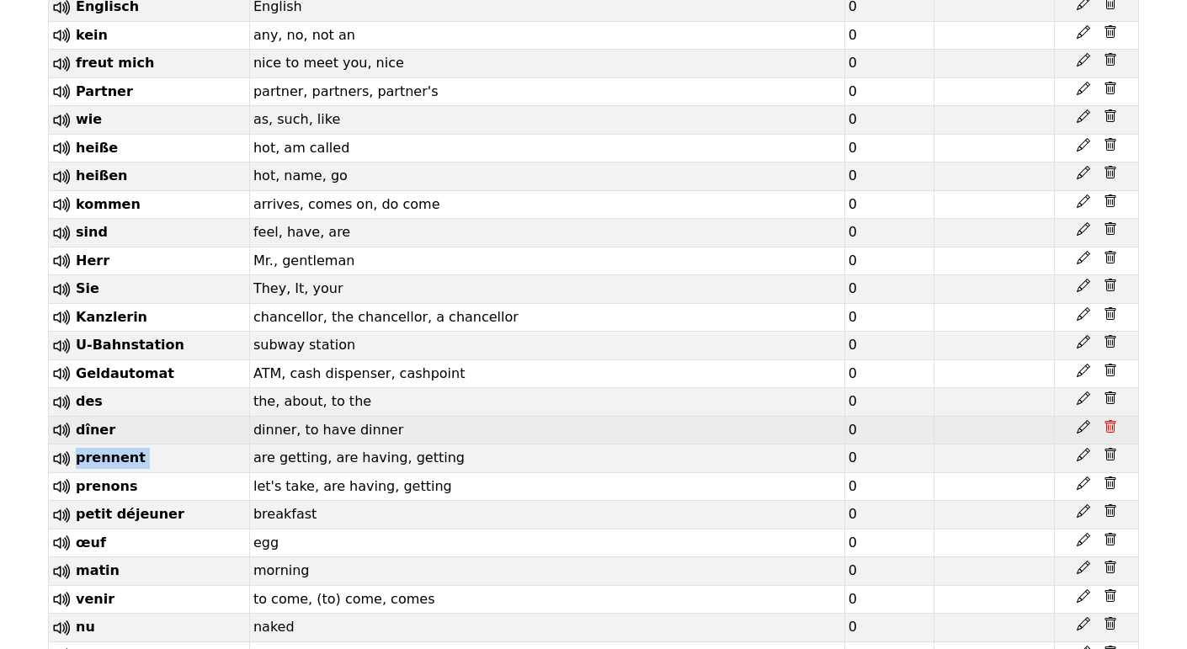
click at [1105, 420] on icon at bounding box center [1110, 426] width 13 height 13
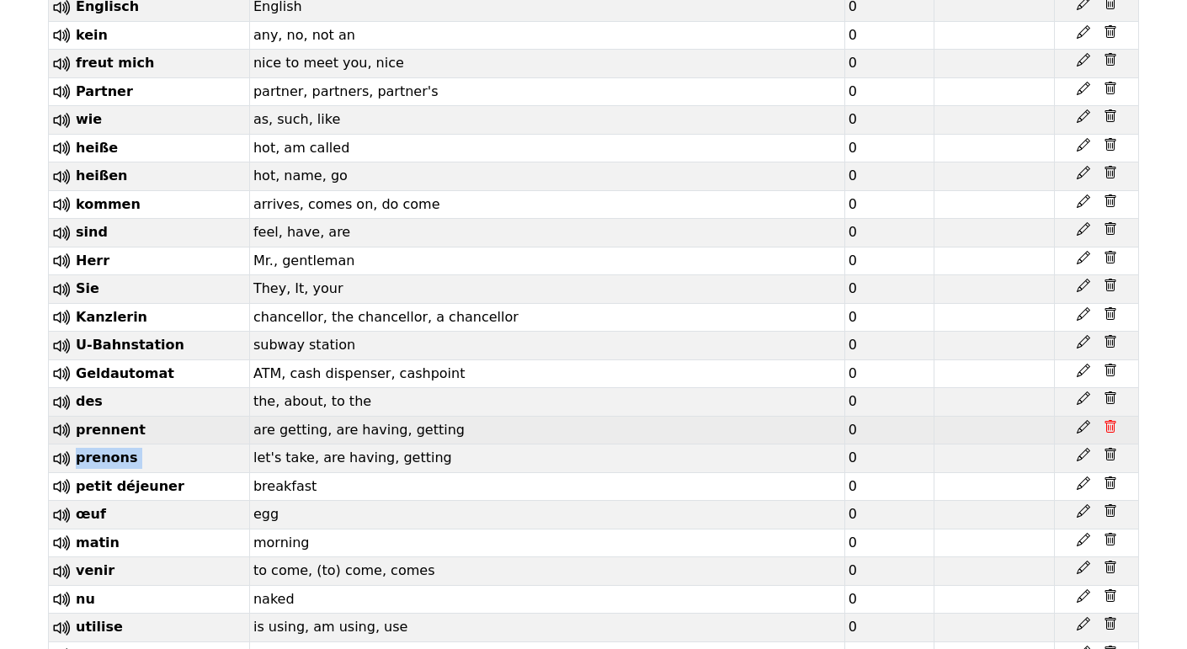
click at [1105, 420] on icon at bounding box center [1110, 426] width 13 height 13
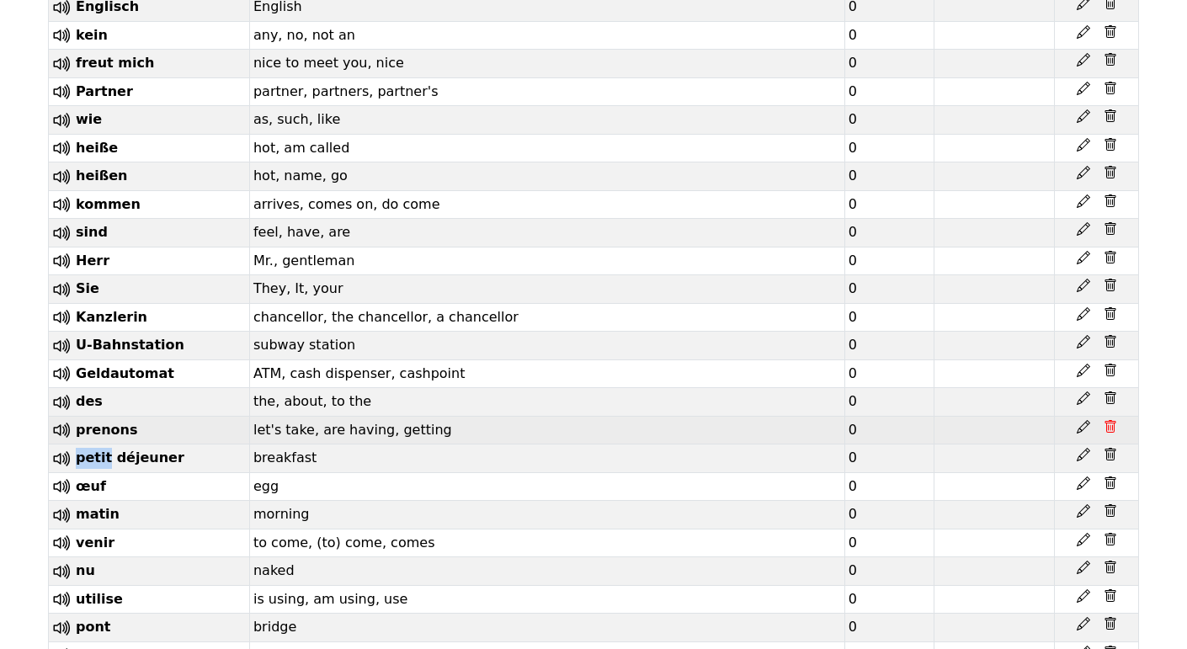
click at [1105, 420] on icon at bounding box center [1110, 426] width 13 height 13
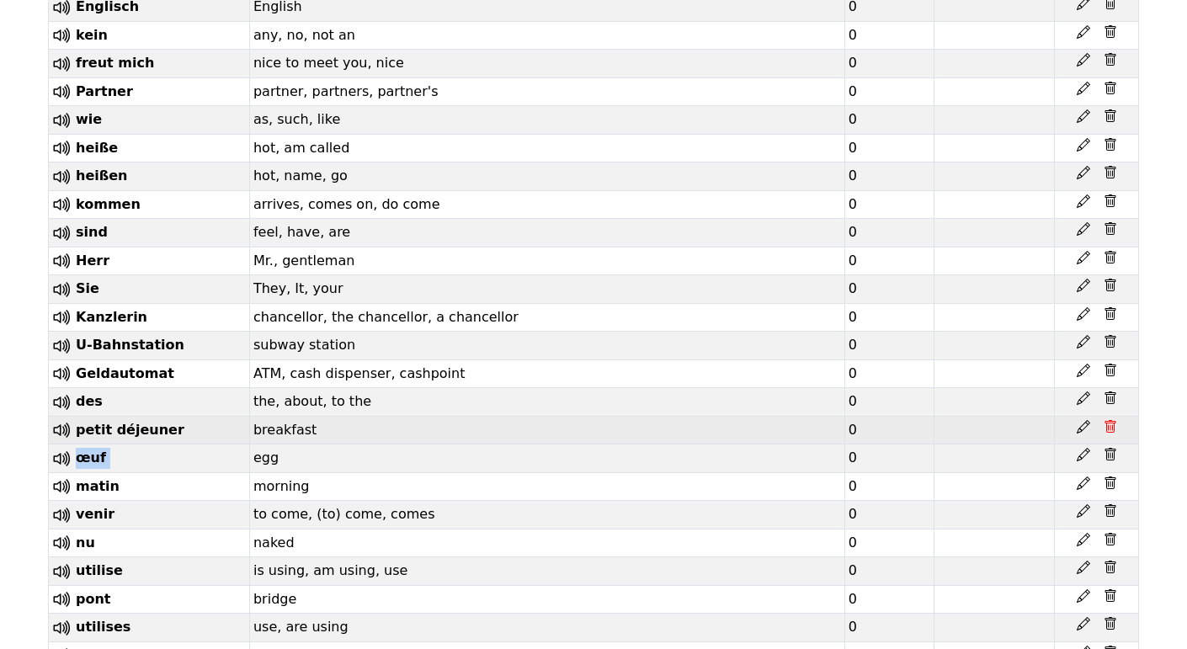
click at [1105, 420] on icon at bounding box center [1110, 426] width 13 height 13
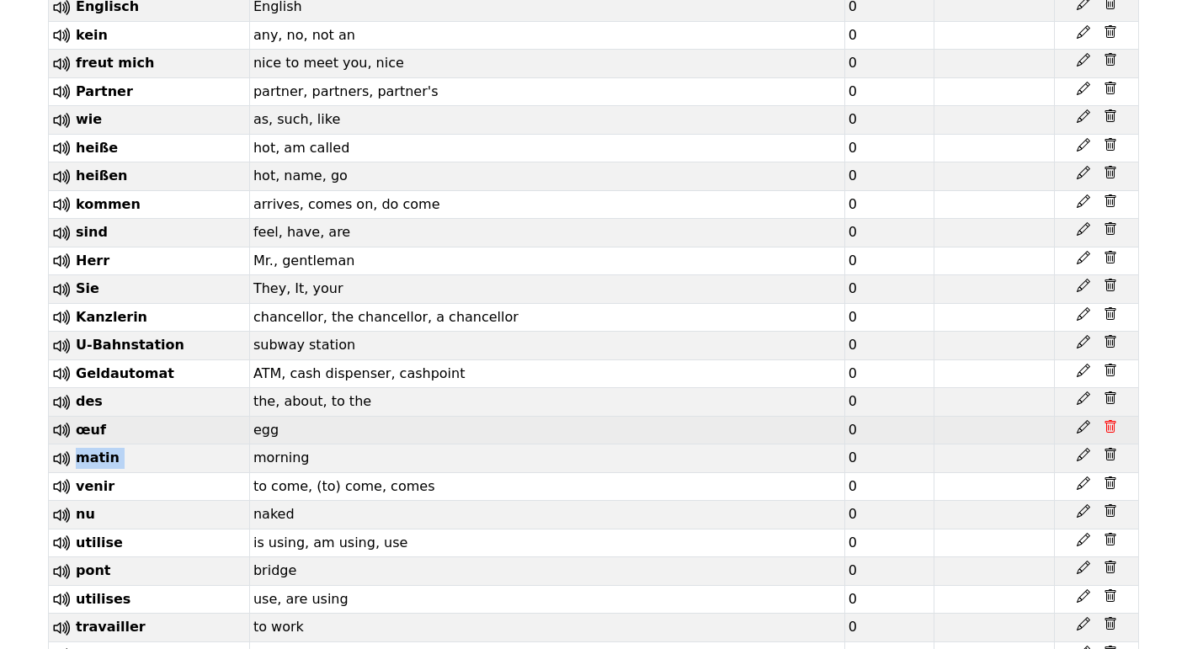
click at [1105, 420] on icon at bounding box center [1110, 426] width 13 height 13
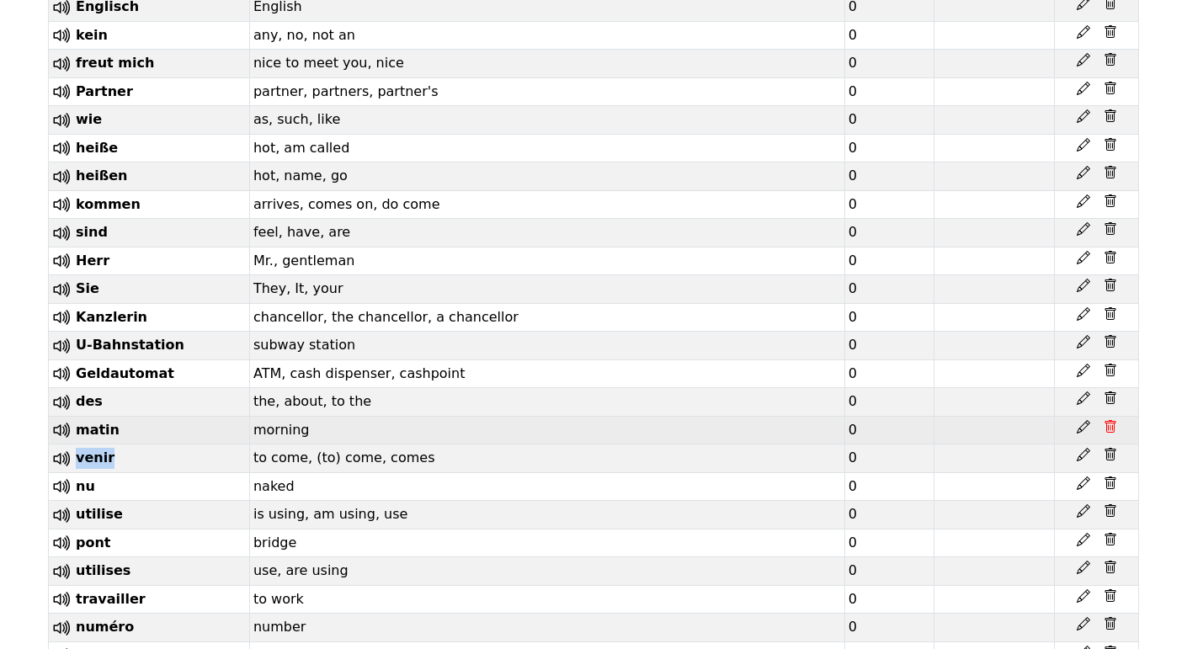
click at [1105, 420] on icon at bounding box center [1110, 426] width 13 height 13
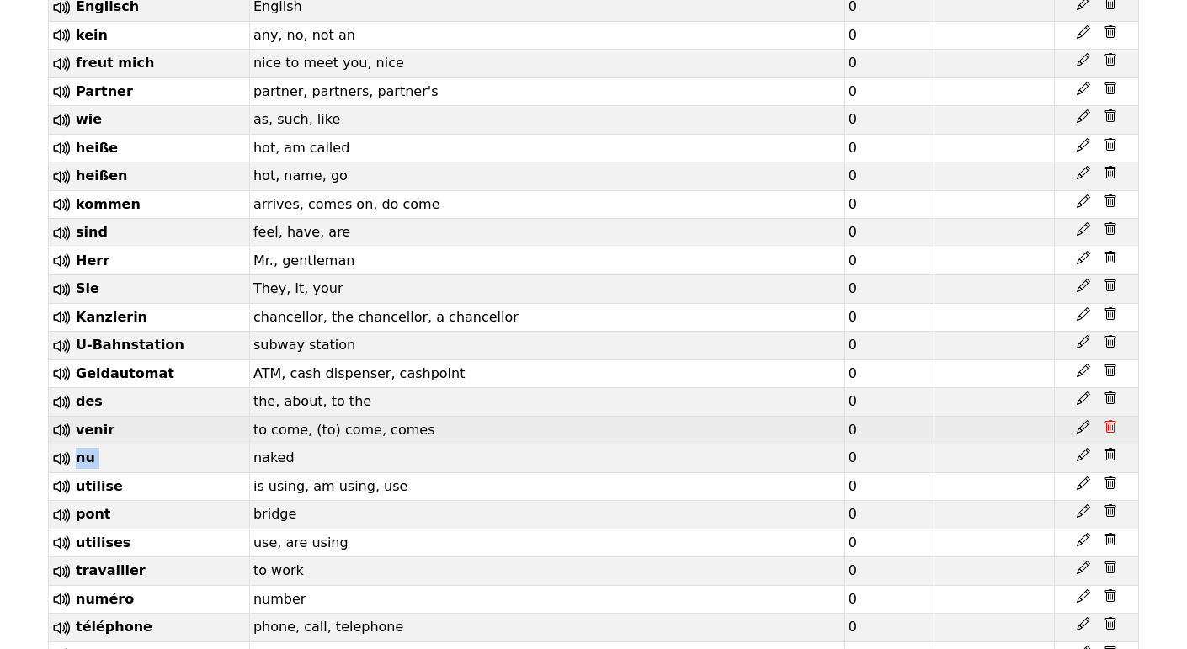
click at [1105, 420] on icon at bounding box center [1110, 426] width 13 height 13
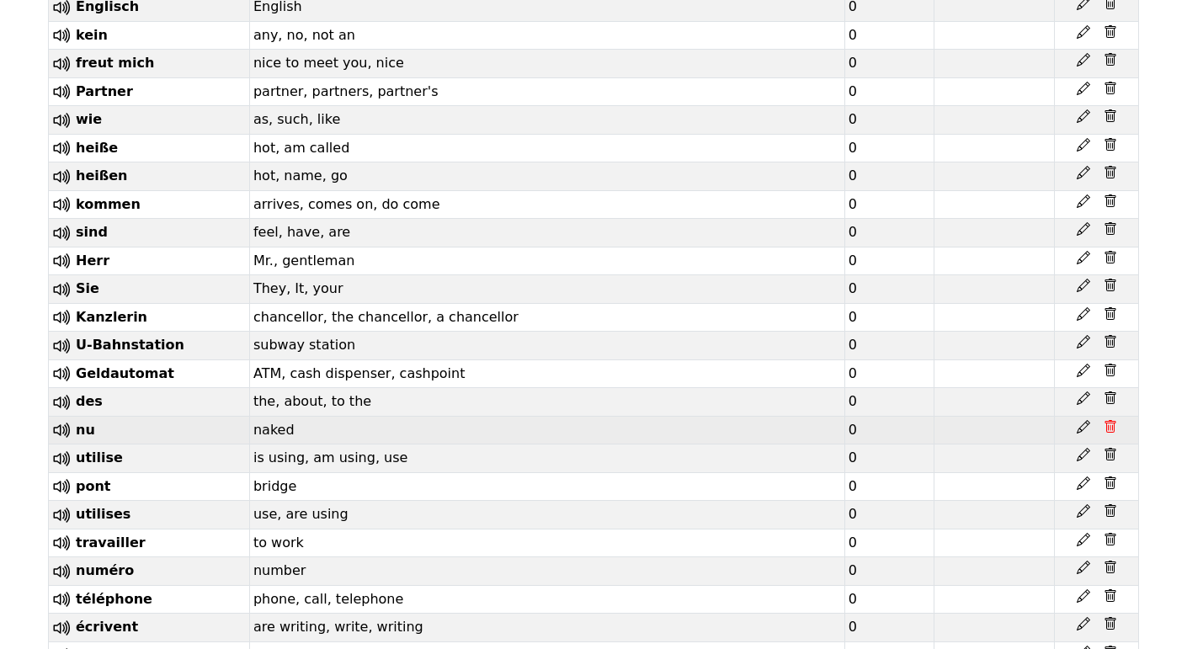
click at [1105, 420] on icon at bounding box center [1110, 426] width 13 height 13
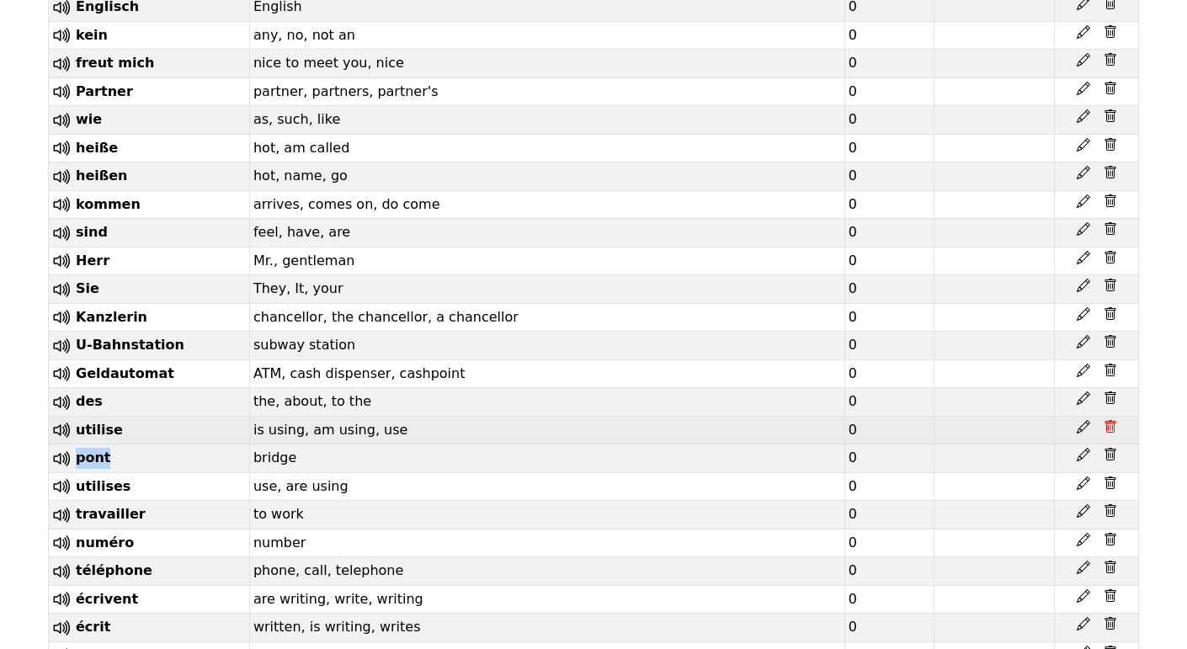
click at [1105, 420] on icon at bounding box center [1110, 426] width 13 height 13
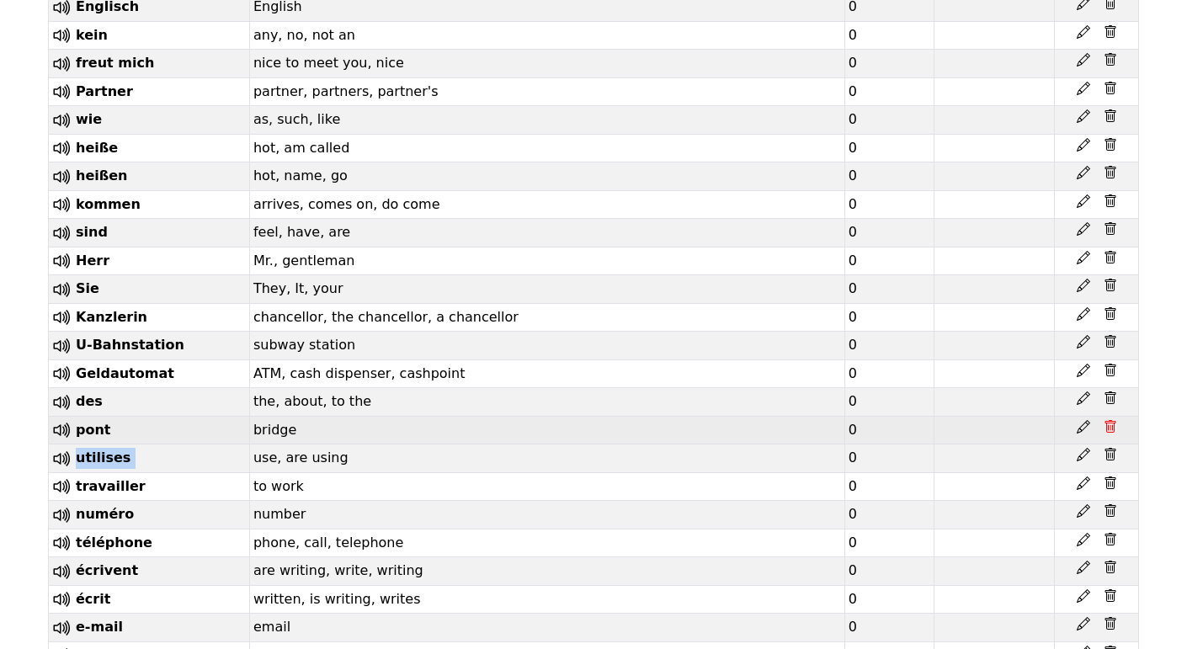
click at [1105, 420] on icon at bounding box center [1110, 426] width 13 height 13
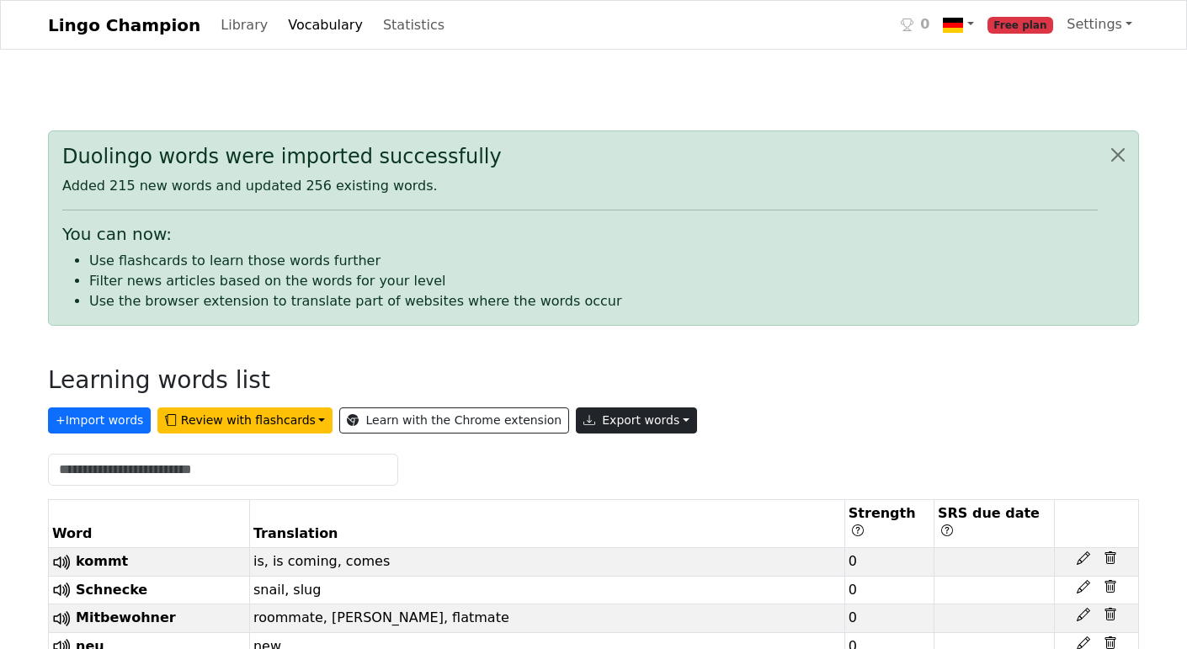
click at [580, 423] on button "Export words" at bounding box center [636, 421] width 121 height 26
click at [579, 459] on link "Copy to clipboard" at bounding box center [675, 456] width 197 height 27
click at [963, 28] on img at bounding box center [953, 25] width 20 height 20
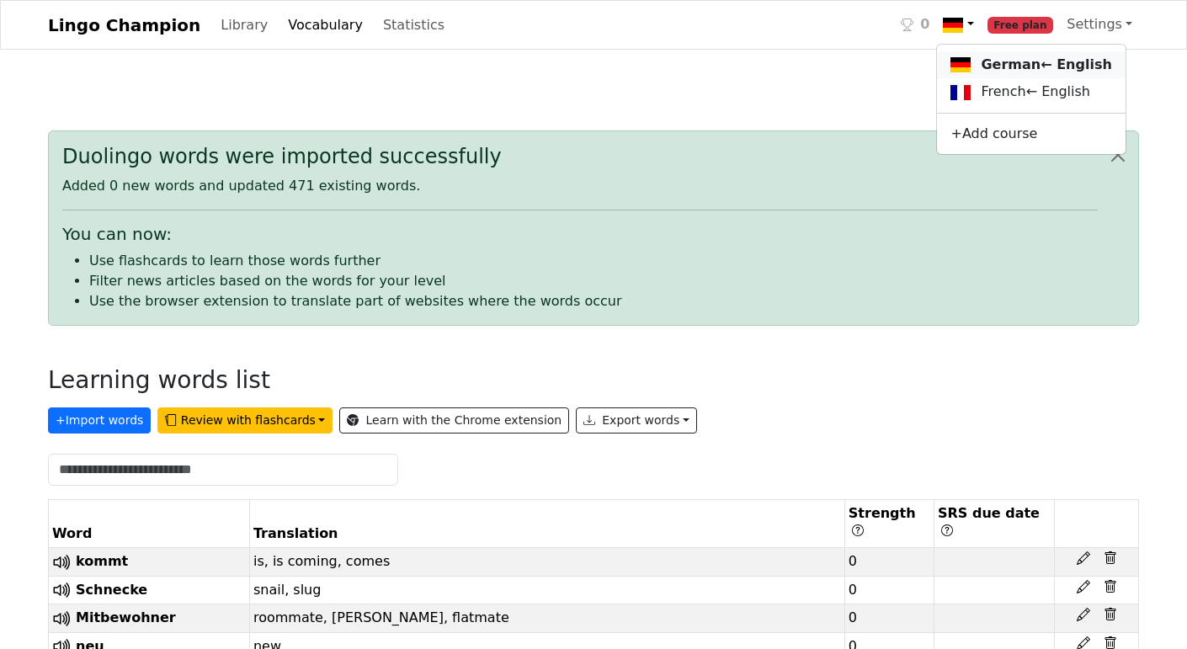
click at [988, 66] on link "German ← English" at bounding box center [1031, 65] width 188 height 28
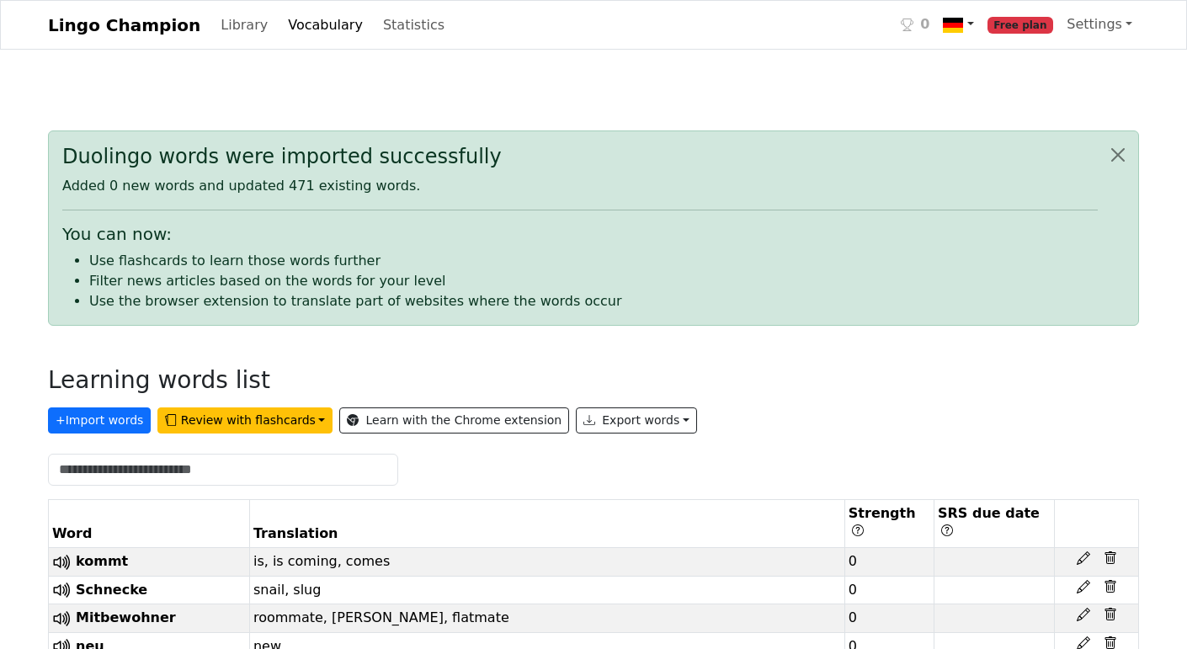
click at [963, 19] on img at bounding box center [953, 25] width 20 height 20
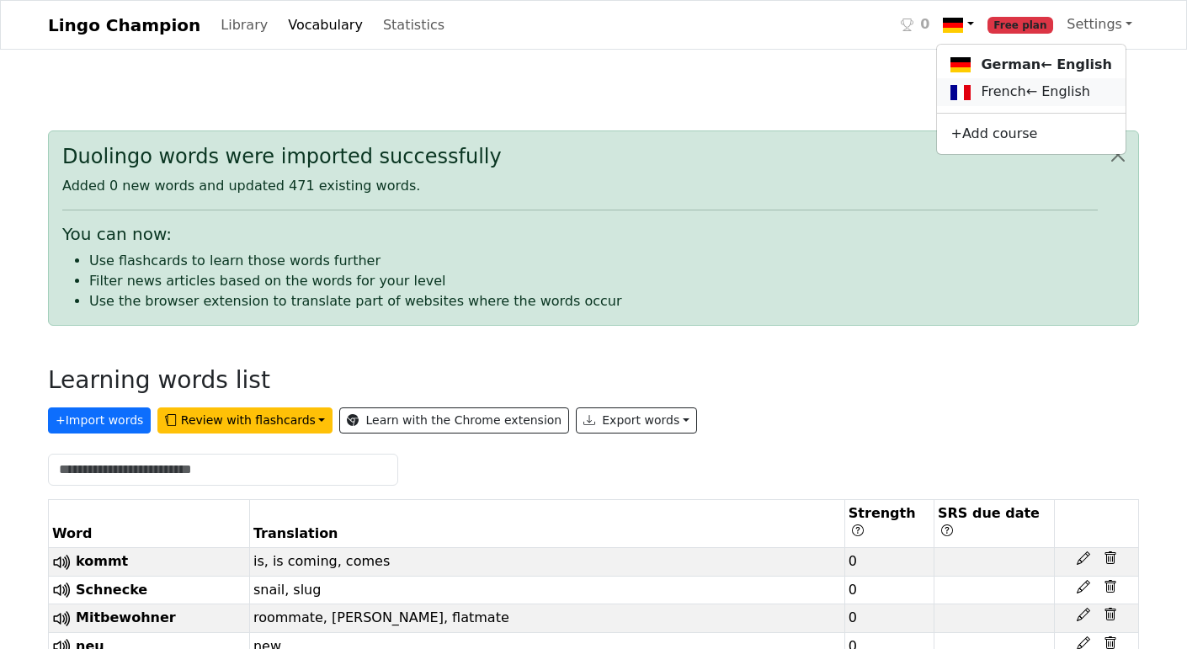
click at [971, 85] on img at bounding box center [961, 93] width 20 height 20
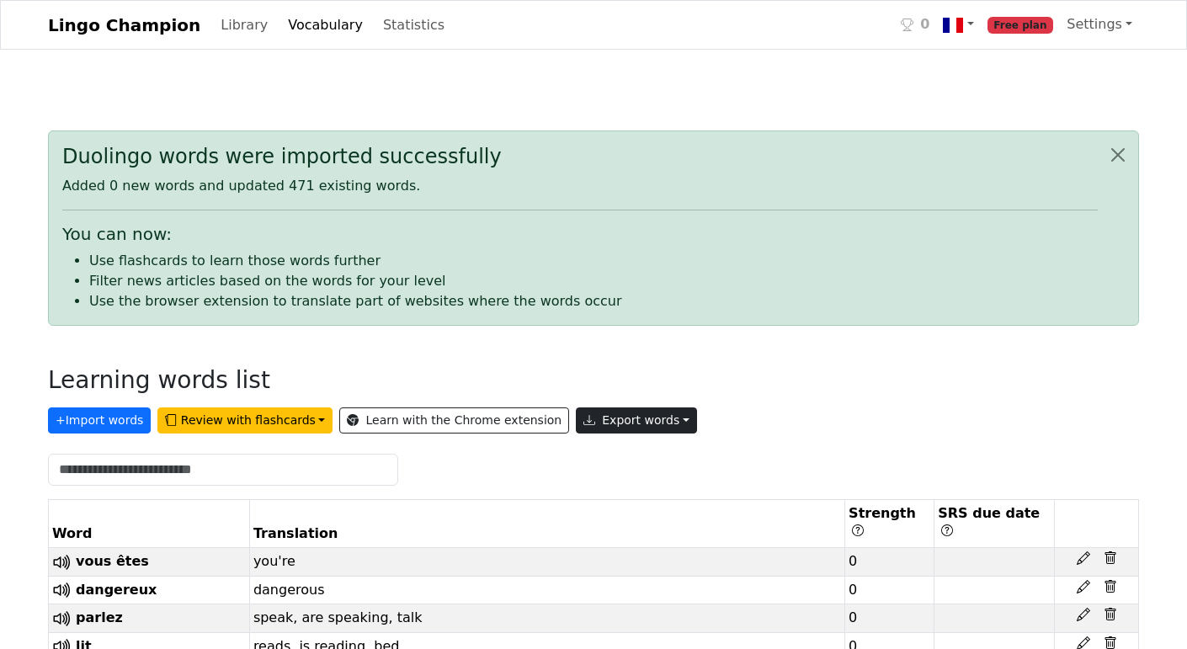
click at [599, 427] on button "Export words" at bounding box center [636, 421] width 121 height 26
click at [578, 454] on link "Copy to clipboard" at bounding box center [675, 456] width 197 height 27
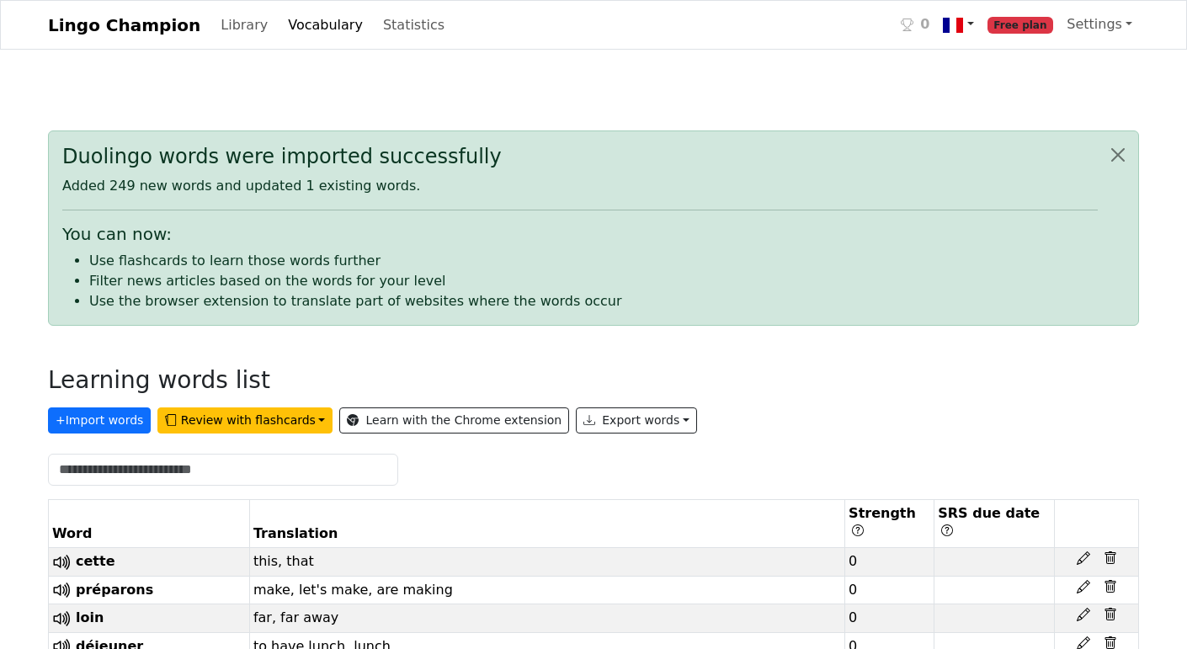
click at [979, 20] on link at bounding box center [958, 25] width 44 height 35
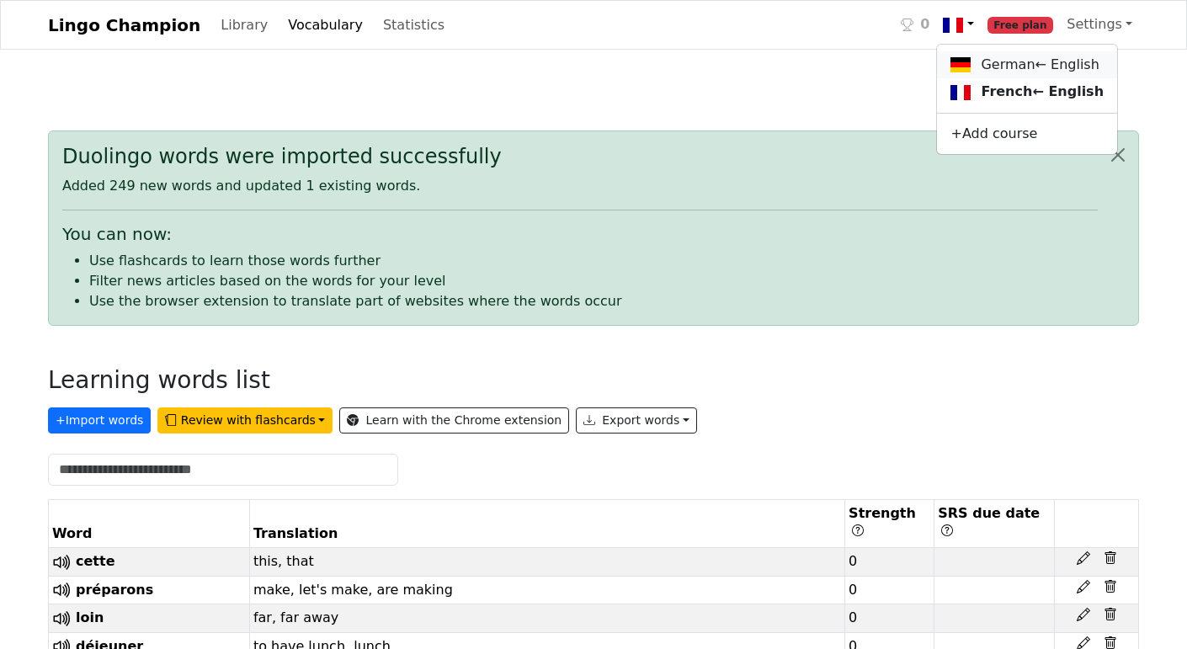
click at [994, 67] on link "German ← English" at bounding box center [1027, 65] width 180 height 28
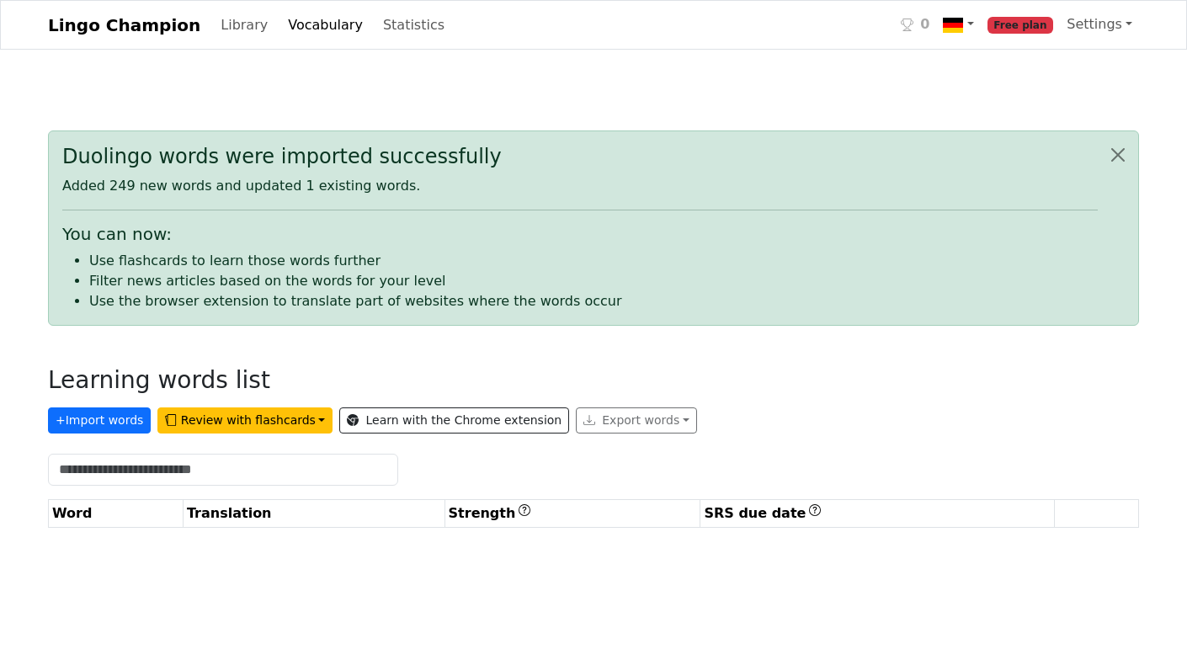
click at [281, 31] on link "Vocabulary" at bounding box center [325, 25] width 88 height 34
click at [104, 427] on button "+ Import words" at bounding box center [99, 421] width 103 height 26
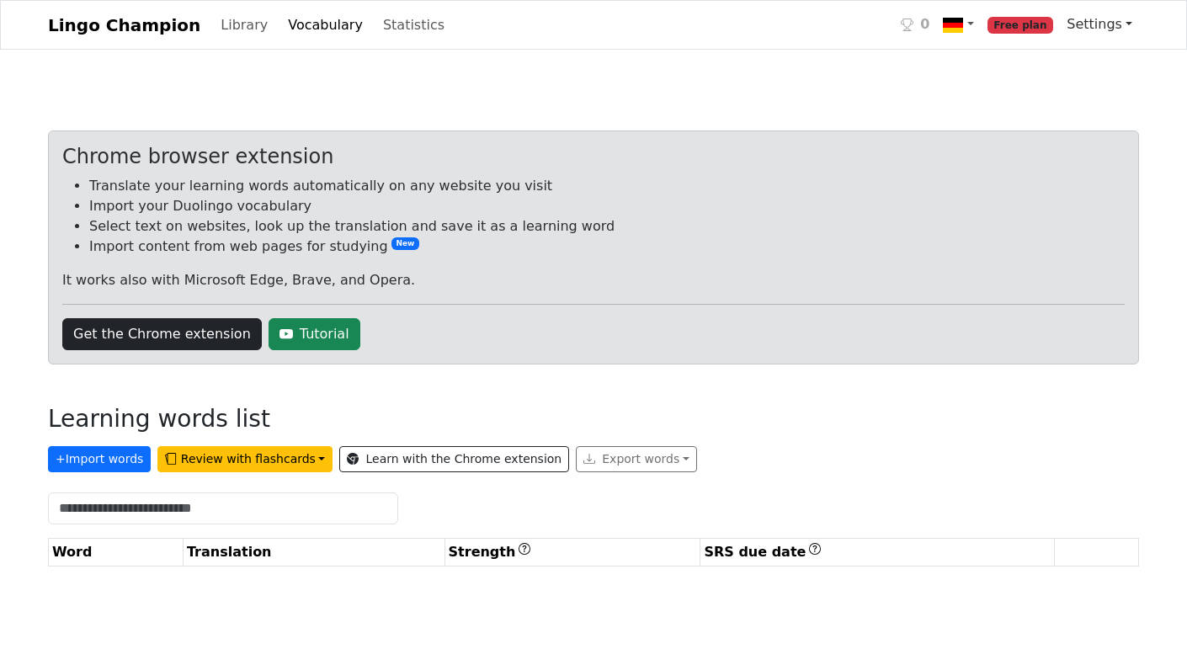
click at [1107, 24] on link "Settings" at bounding box center [1099, 25] width 79 height 34
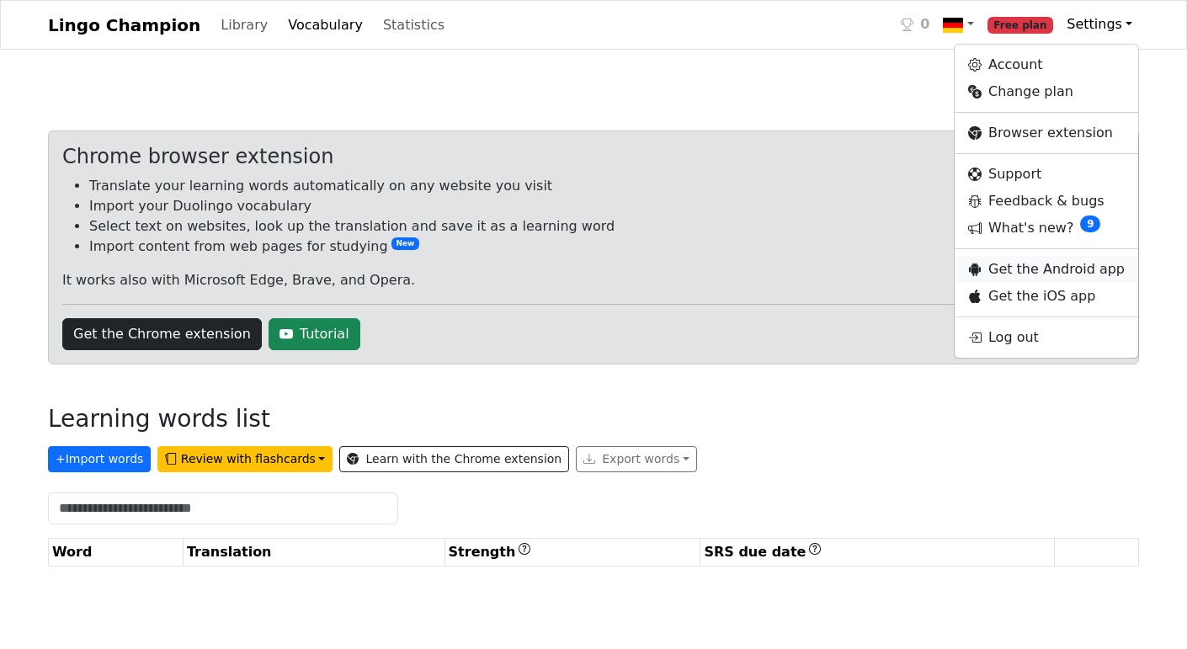
click at [1037, 265] on link "Get the Android app" at bounding box center [1047, 269] width 184 height 27
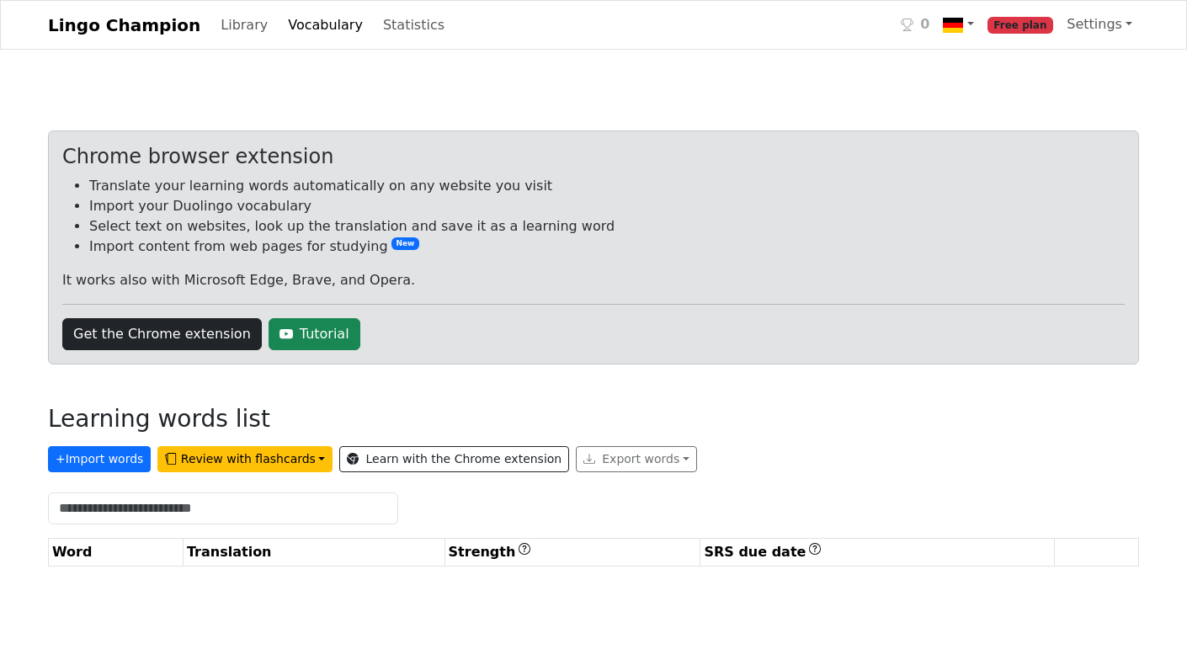
click at [605, 449] on div "Export words" at bounding box center [636, 459] width 121 height 26
click at [240, 466] on button "Review with flashcards" at bounding box center [244, 459] width 175 height 26
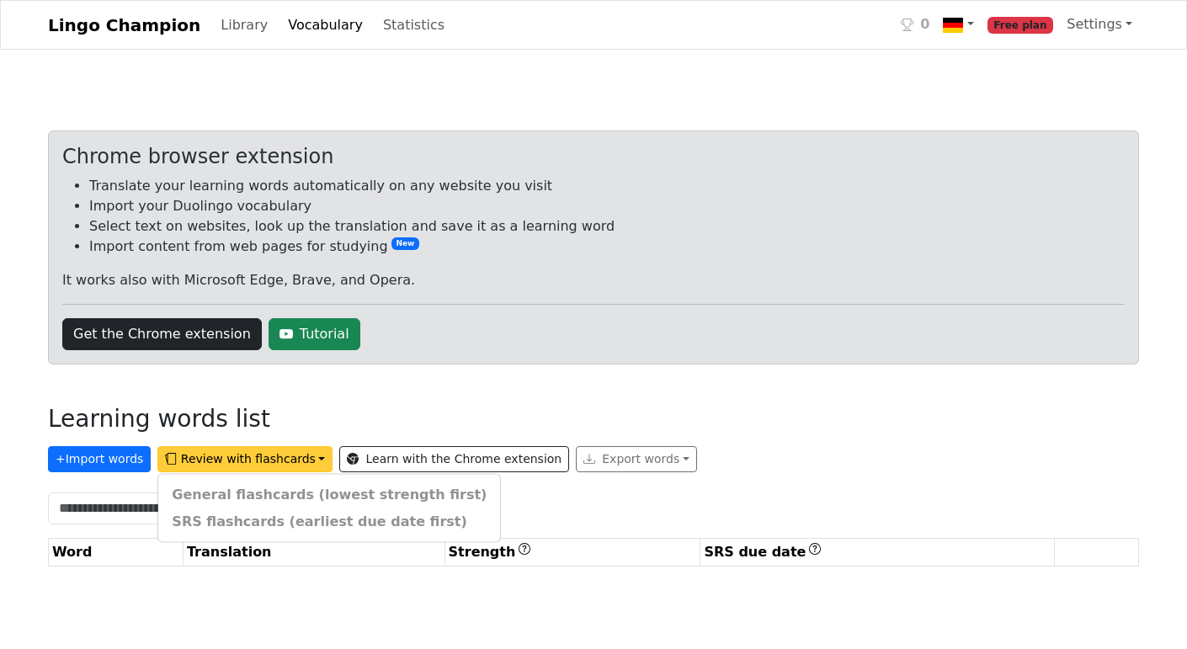
click at [365, 391] on div "Chrome browser extension Translate your learning words automatically on any web…" at bounding box center [593, 356] width 1091 height 450
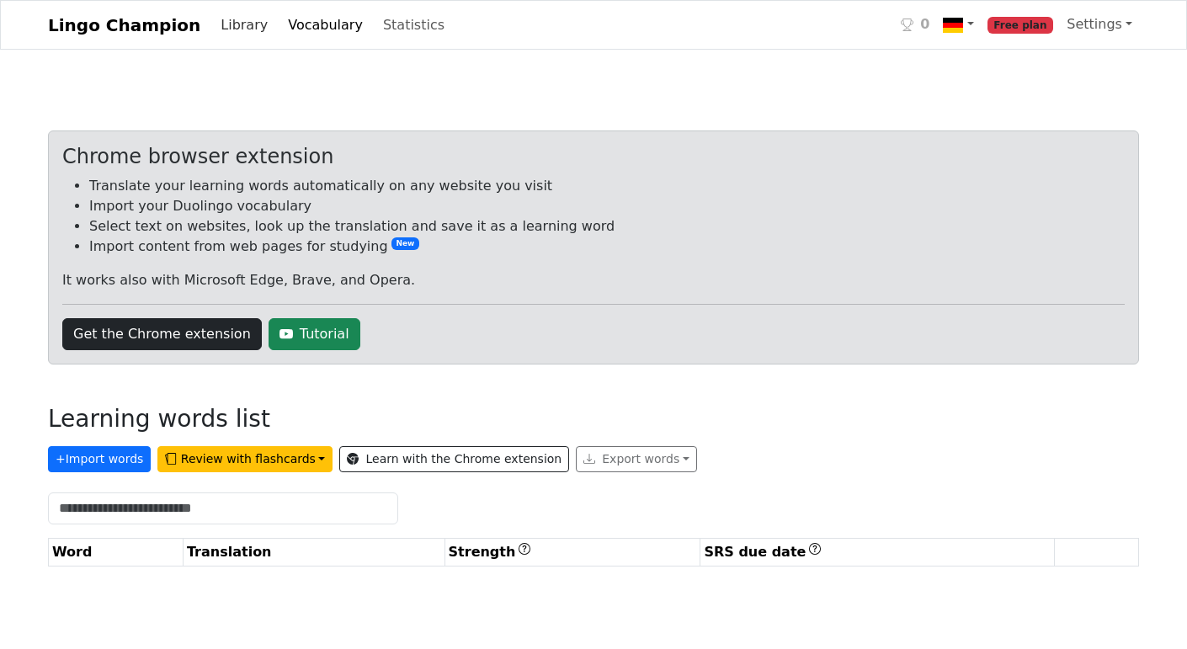
click at [214, 23] on link "Library" at bounding box center [244, 25] width 61 height 34
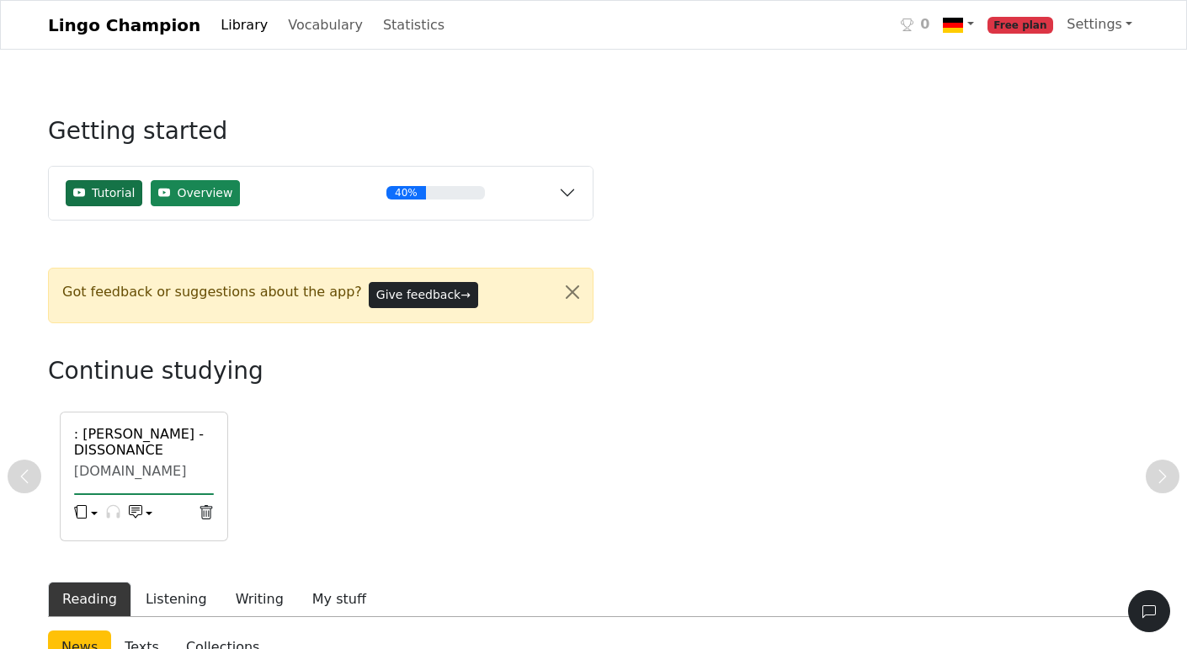
click at [104, 191] on span "Tutorial" at bounding box center [113, 193] width 43 height 18
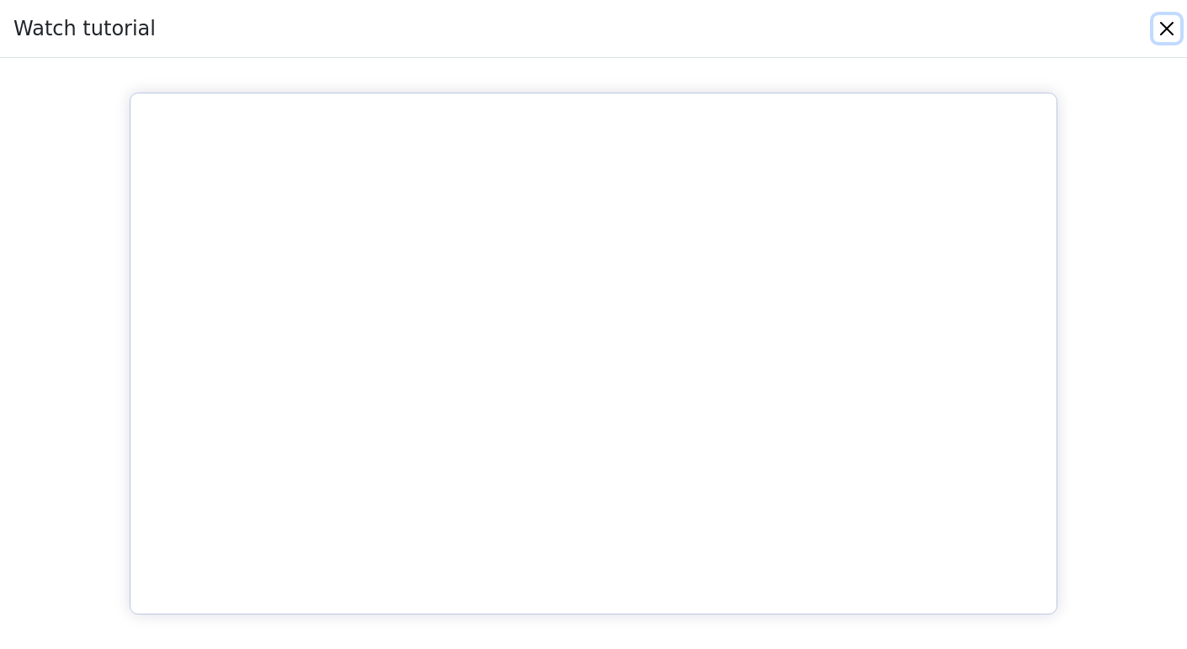
click at [1168, 31] on button "Close" at bounding box center [1166, 28] width 27 height 27
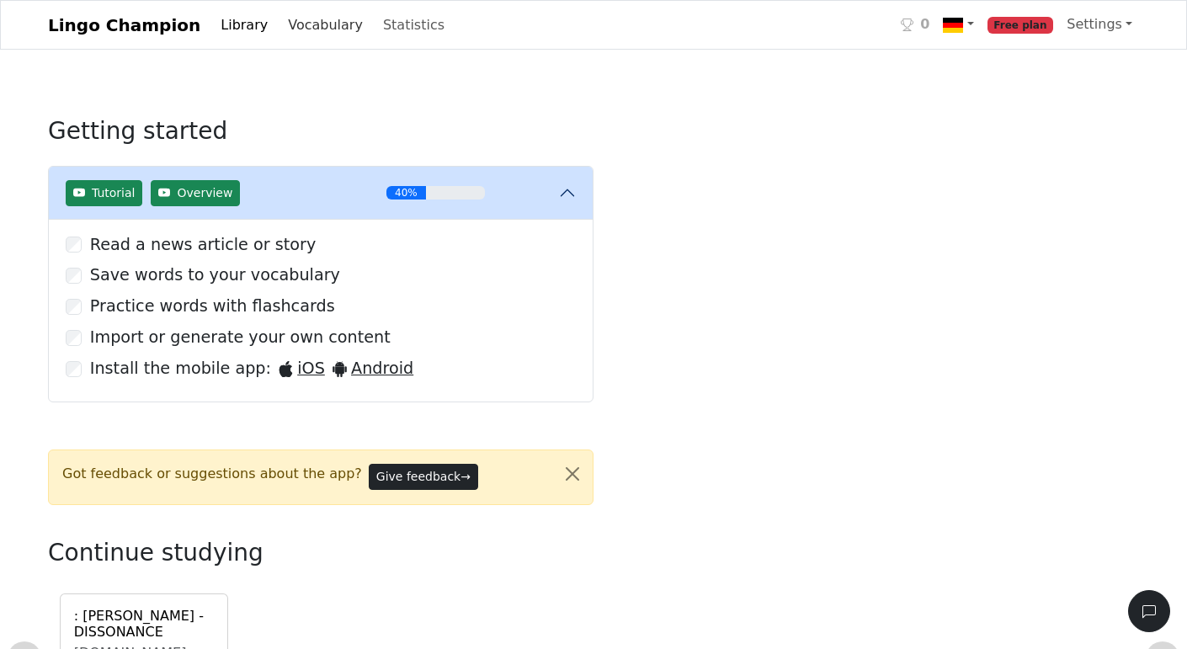
click at [288, 15] on link "Vocabulary" at bounding box center [325, 25] width 88 height 34
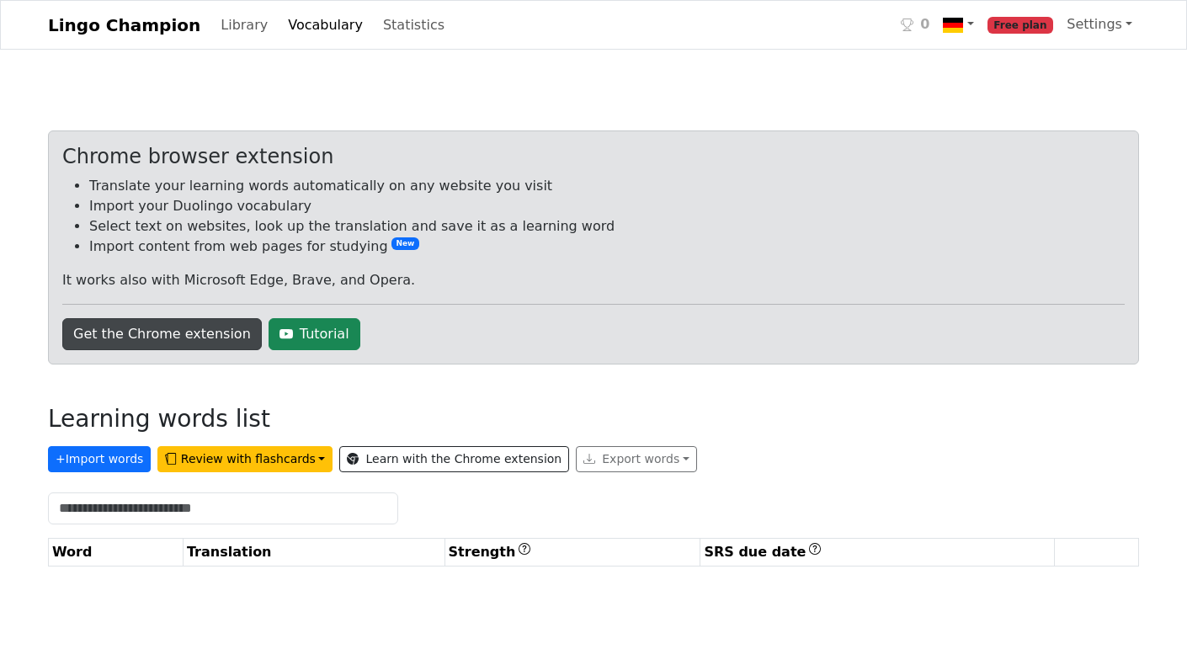
click at [177, 340] on link "Get the Chrome extension" at bounding box center [162, 334] width 200 height 32
click at [714, 35] on div "Lingo Champion Library Vocabulary Statistics 0 Free plan Settings Account Chang…" at bounding box center [593, 25] width 1111 height 35
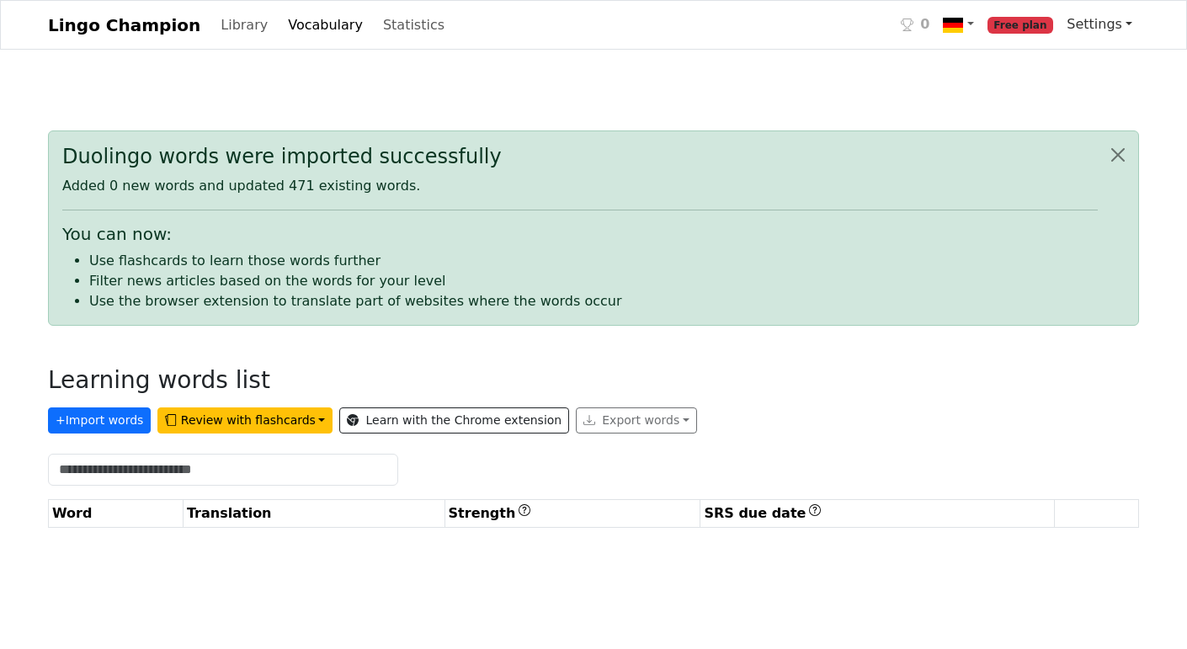
click at [1116, 29] on link "Settings" at bounding box center [1099, 25] width 79 height 34
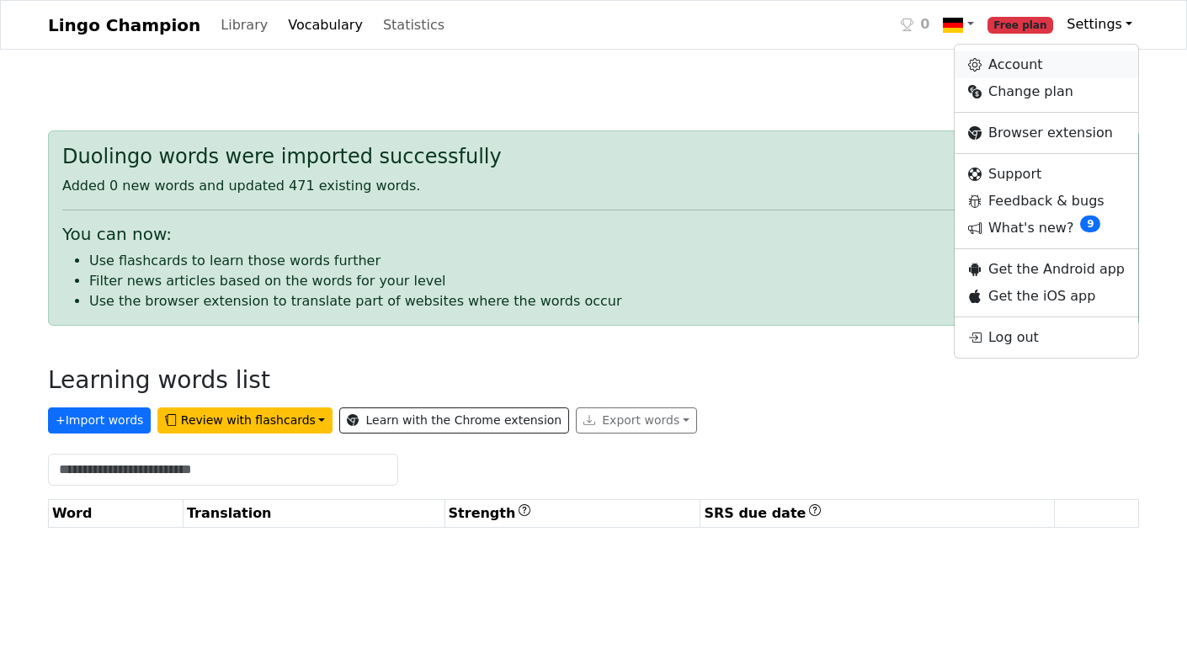
click at [1021, 68] on link "Account" at bounding box center [1047, 64] width 184 height 27
select select "**********"
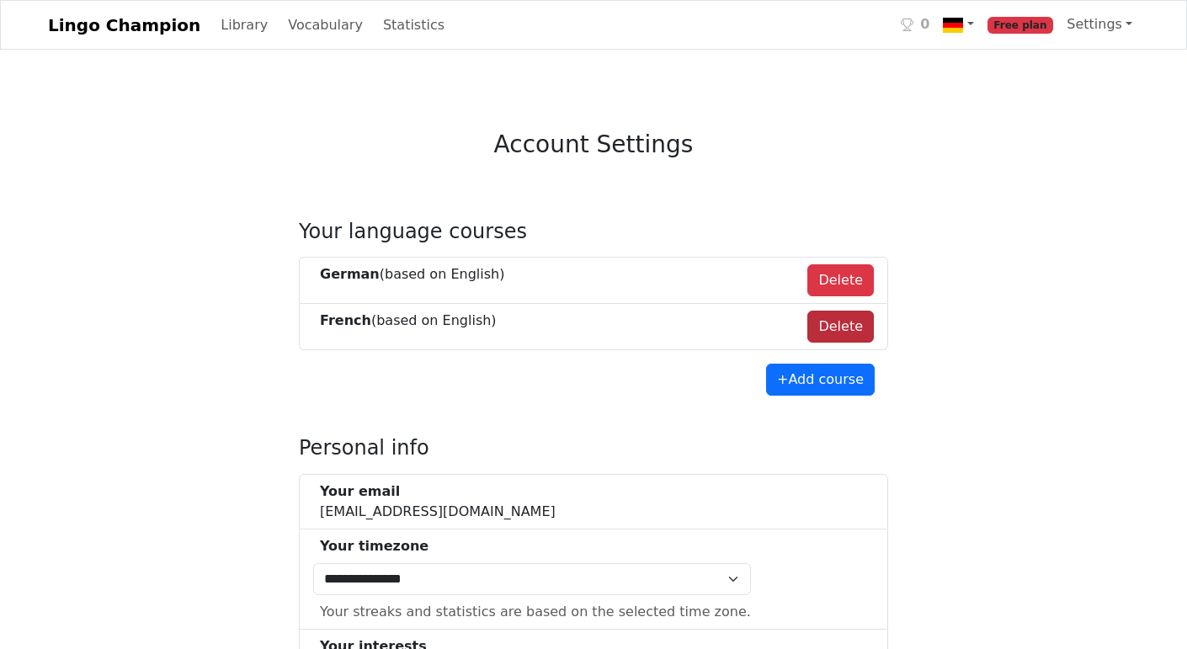
click at [828, 328] on button "Delete" at bounding box center [840, 327] width 67 height 32
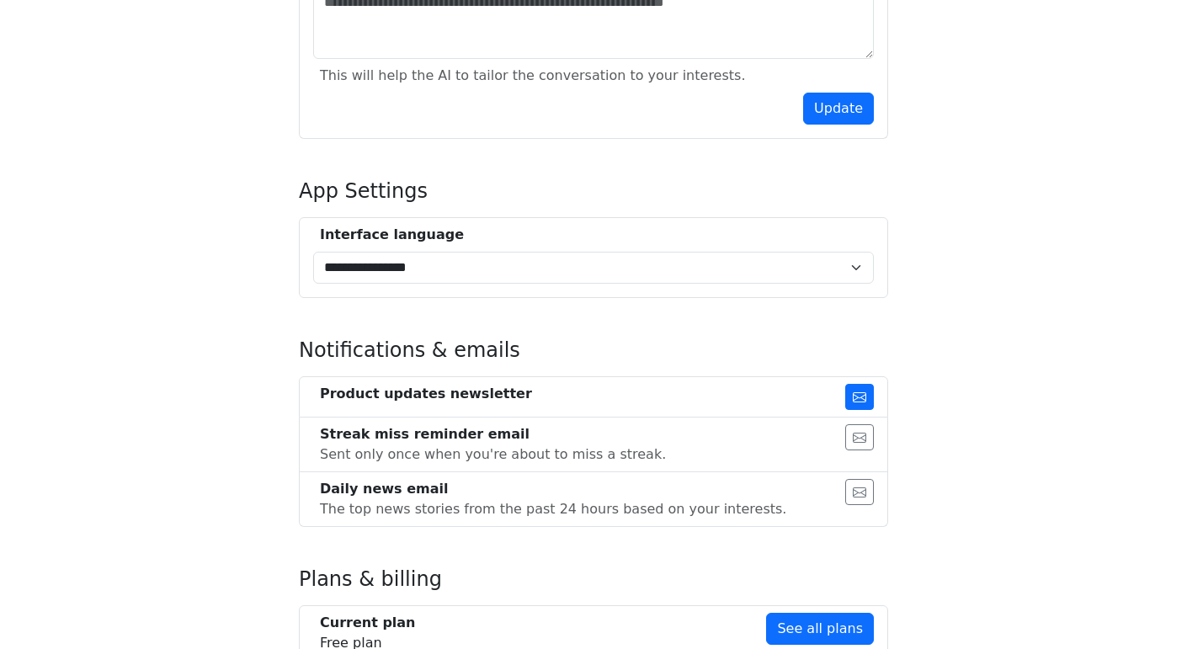
scroll to position [1012, 0]
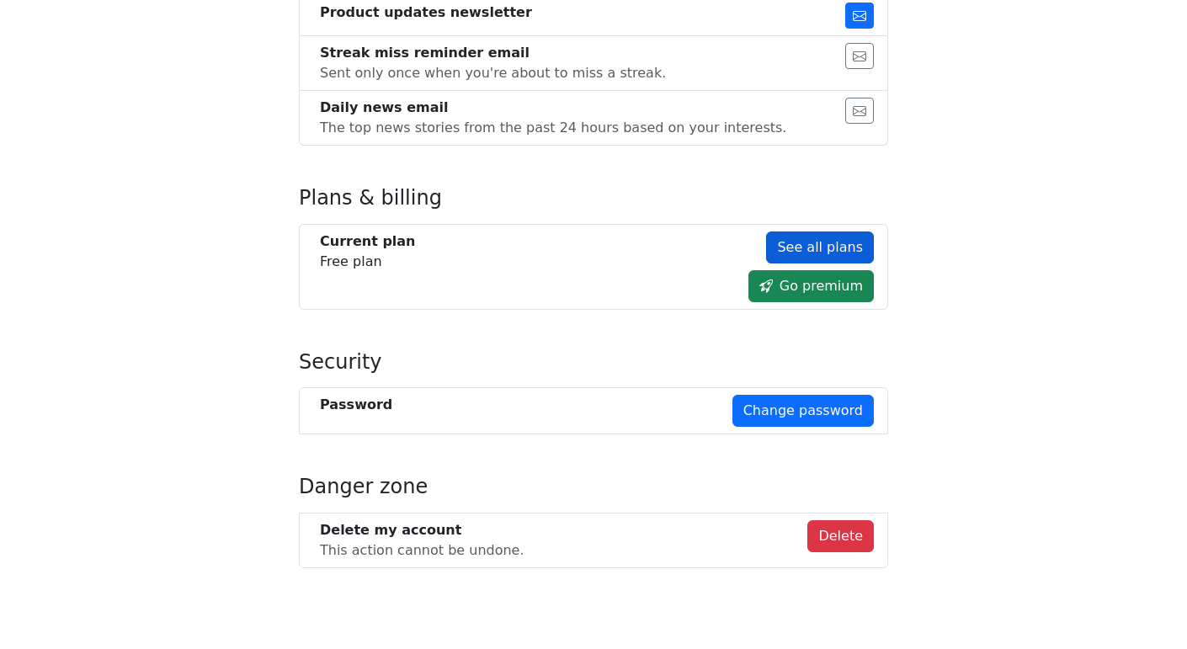
click at [824, 242] on link "See all plans" at bounding box center [820, 248] width 108 height 32
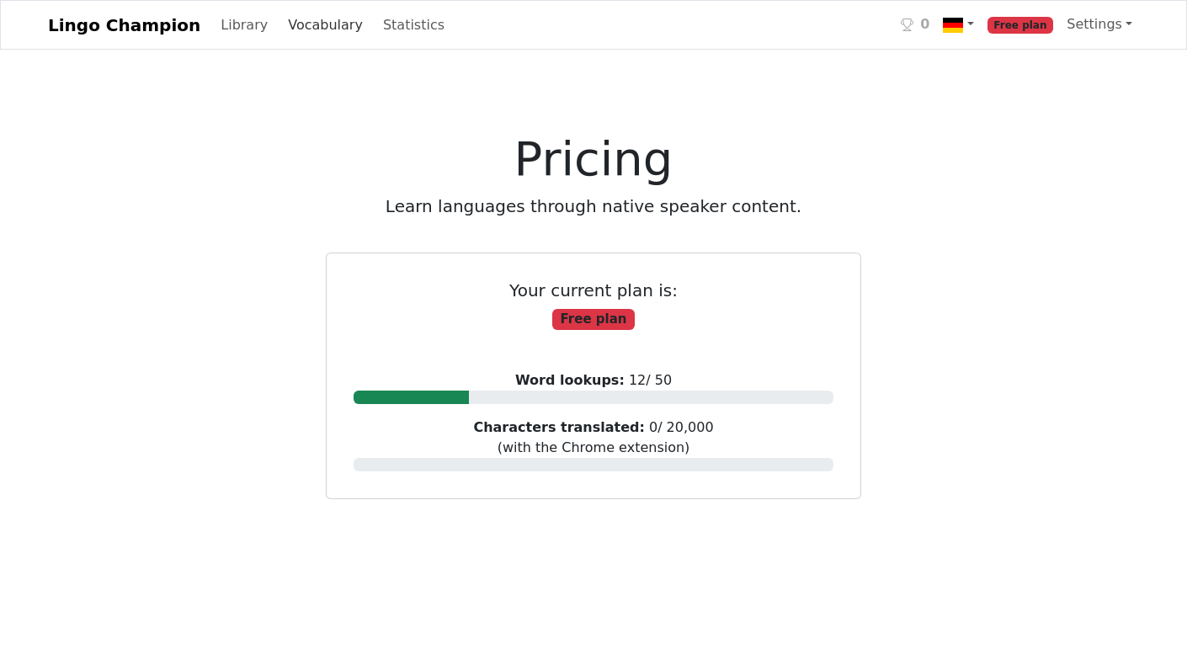
click at [282, 26] on link "Vocabulary" at bounding box center [325, 25] width 88 height 34
